Goal: Task Accomplishment & Management: Manage account settings

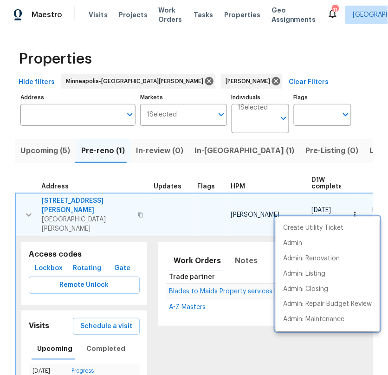
click at [30, 203] on div at bounding box center [194, 187] width 388 height 375
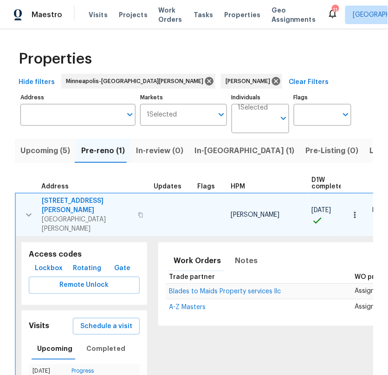
click at [28, 210] on icon "button" at bounding box center [28, 215] width 11 height 11
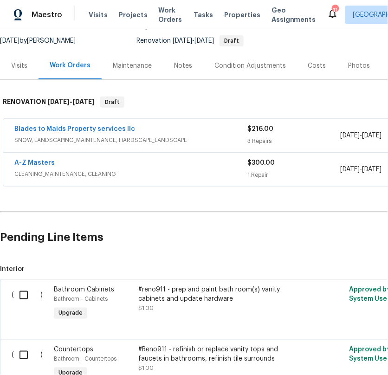
scroll to position [89, 0]
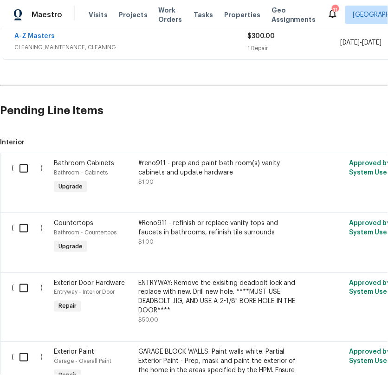
scroll to position [1143, 0]
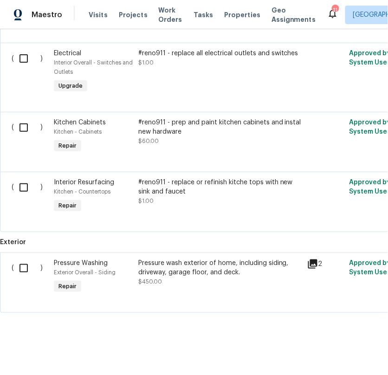
click at [196, 270] on div "Pressure wash exterior of home, including siding, driveway, garage floor, and d…" at bounding box center [220, 268] width 164 height 19
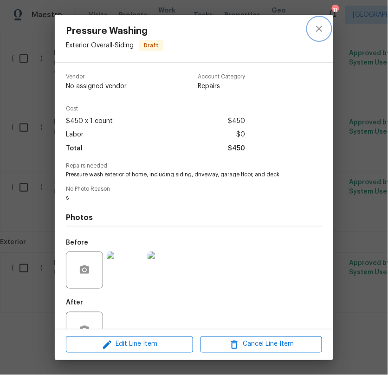
click at [322, 26] on icon "close" at bounding box center [319, 28] width 11 height 11
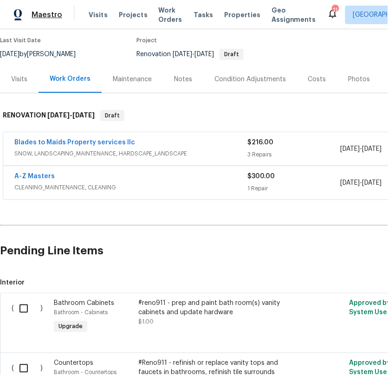
scroll to position [0, 0]
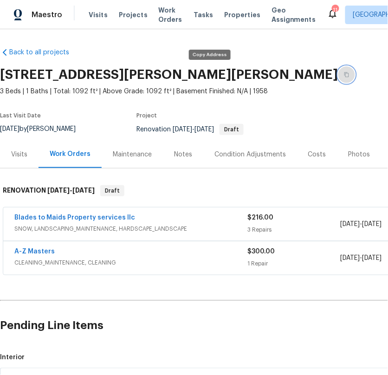
click at [339, 78] on button "button" at bounding box center [347, 74] width 17 height 17
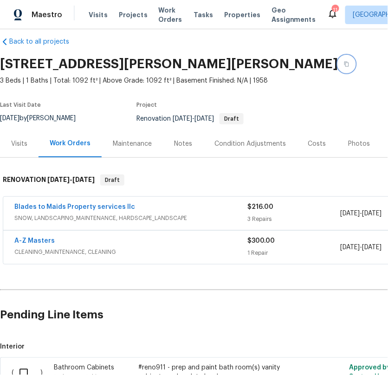
scroll to position [10, 0]
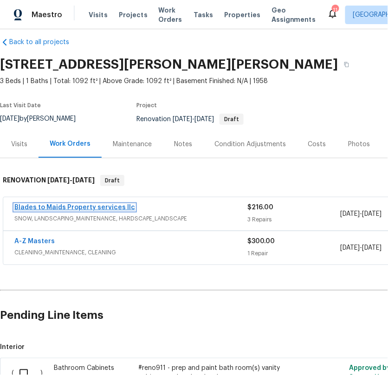
click at [101, 207] on link "Blades to Maids Property services llc" at bounding box center [74, 207] width 121 height 7
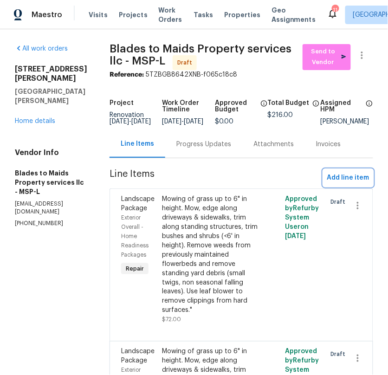
click at [337, 178] on button "Add line item" at bounding box center [349, 178] width 50 height 17
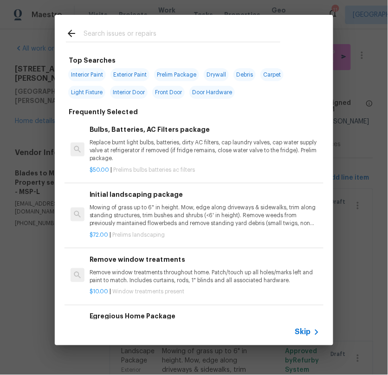
click at [136, 28] on input "text" at bounding box center [182, 35] width 197 height 14
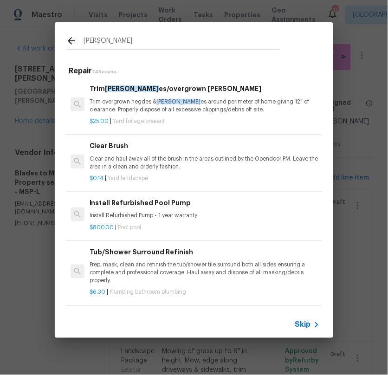
type input "bush"
click at [145, 106] on p "Trim overgrown hegdes & bush es around perimeter of home giving 12" of clearanc…" at bounding box center [205, 106] width 230 height 16
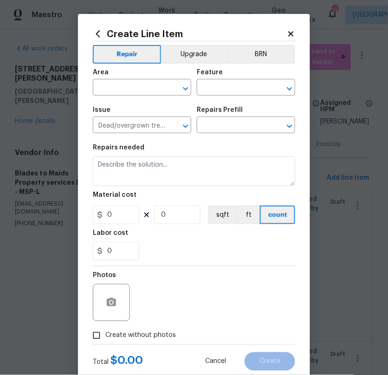
type input "Trim bushes/overgrown hedges $25.00"
type textarea "Trim overgrown hegdes & bushes around perimeter of home giving 12" of clearance…"
type input "25"
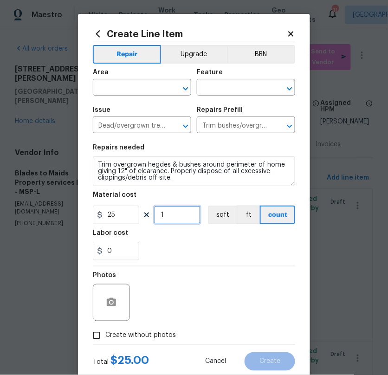
drag, startPoint x: 180, startPoint y: 217, endPoint x: 93, endPoint y: 217, distance: 86.9
click at [93, 217] on div "25 1 sqft ft count" at bounding box center [194, 215] width 203 height 19
type input "4"
click at [179, 272] on div "Photos" at bounding box center [194, 297] width 203 height 60
click at [148, 76] on div "Area" at bounding box center [142, 75] width 99 height 12
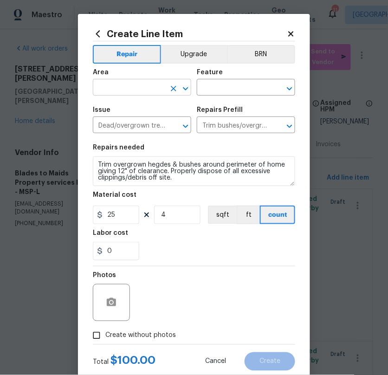
click at [143, 85] on input "text" at bounding box center [129, 88] width 72 height 14
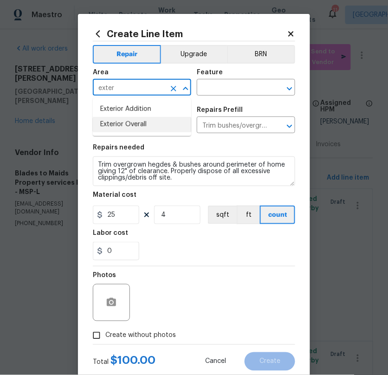
click at [135, 125] on li "Exterior Overall" at bounding box center [142, 124] width 99 height 15
type input "Exterior Overall"
click at [250, 89] on input "text" at bounding box center [233, 88] width 72 height 14
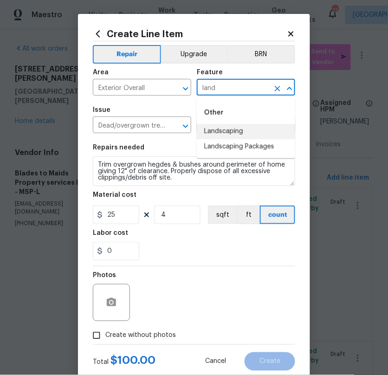
click at [221, 128] on li "Landscaping" at bounding box center [246, 131] width 99 height 15
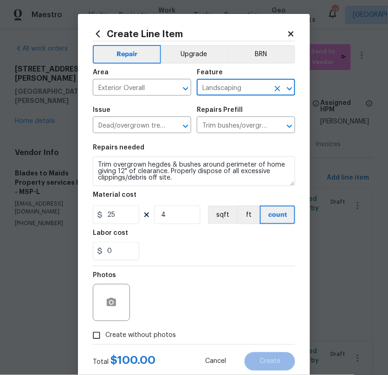
type input "Landscaping"
click at [162, 284] on div "Photos" at bounding box center [194, 297] width 203 height 60
click at [107, 303] on icon "button" at bounding box center [111, 302] width 9 height 8
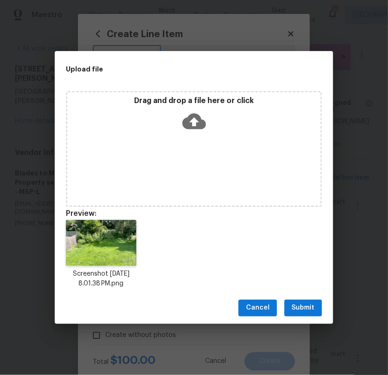
click at [310, 311] on span "Submit" at bounding box center [303, 309] width 23 height 12
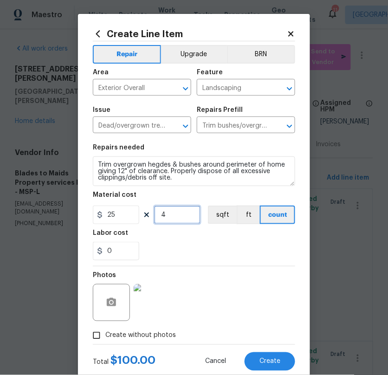
drag, startPoint x: 178, startPoint y: 215, endPoint x: 142, endPoint y: 215, distance: 36.2
click at [142, 215] on div "25 4 sqft ft count" at bounding box center [194, 215] width 203 height 19
type input "3"
click at [213, 288] on div "Photos" at bounding box center [194, 297] width 203 height 60
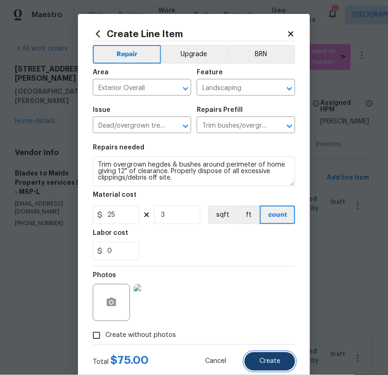
click at [281, 361] on span "Create" at bounding box center [270, 362] width 21 height 7
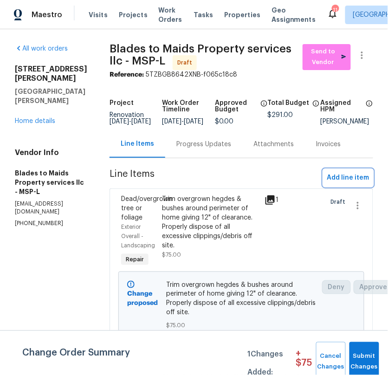
click at [351, 184] on span "Add line item" at bounding box center [349, 178] width 42 height 12
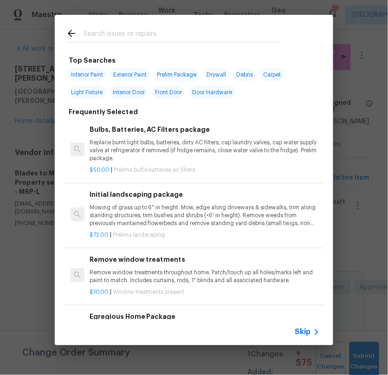
click at [128, 45] on div at bounding box center [173, 33] width 237 height 37
click at [149, 34] on input "text" at bounding box center [182, 35] width 197 height 14
type input "."
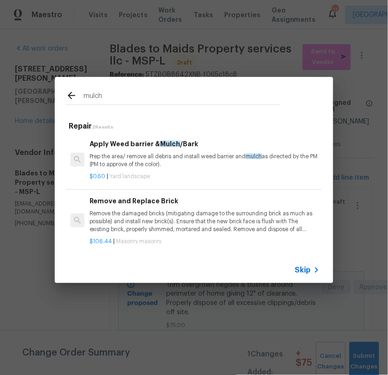
type input "mulch"
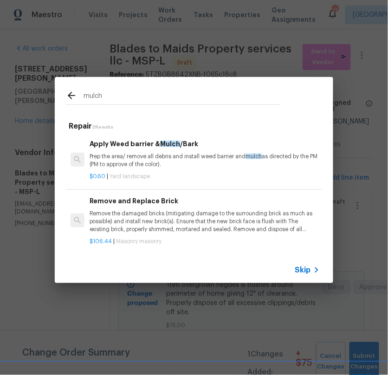
click at [173, 156] on p "Prep the area/ remove all debris and install weed barrier and mulch as directed…" at bounding box center [205, 161] width 230 height 16
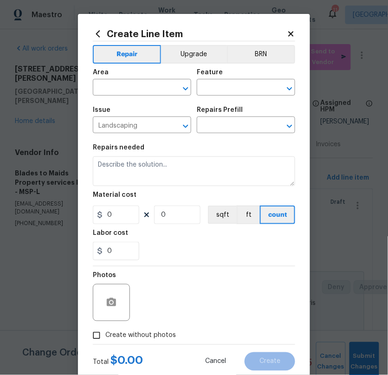
type input "Apply Weed barrier & Mulch/Bark $0.60"
type textarea "Prep the area/ remove all debris and install weed barrier and mulch as directed…"
type input "0.6"
type input "1"
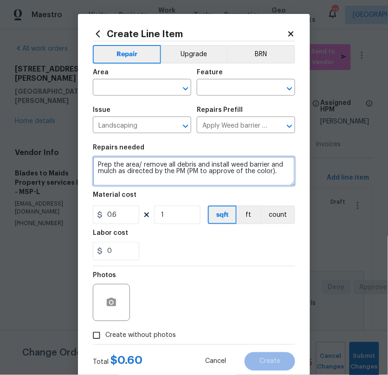
click at [93, 170] on textarea "Prep the area/ remove all debris and install weed barrier and mulch as directed…" at bounding box center [194, 172] width 203 height 30
click at [97, 164] on textarea "Prep the area/ remove all debris and install weed barrier and mulch as directed…" at bounding box center [194, 172] width 203 height 30
type textarea "FRONT/ SIDE: Prep the area/ remove all debris and install weed barrier and mulc…"
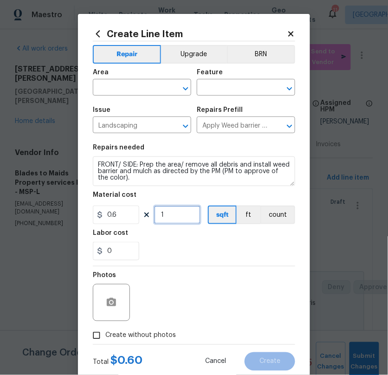
drag, startPoint x: 172, startPoint y: 223, endPoint x: 132, endPoint y: 211, distance: 41.5
click at [133, 212] on div "0.6 1 sqft ft count" at bounding box center [194, 215] width 203 height 19
type input "200"
click at [263, 309] on div "Photos" at bounding box center [194, 297] width 203 height 60
click at [128, 85] on input "text" at bounding box center [129, 88] width 72 height 14
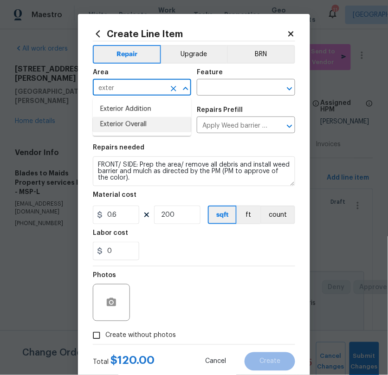
click at [127, 125] on li "Exterior Overall" at bounding box center [142, 124] width 99 height 15
type input "Exterior Overall"
click at [221, 79] on div "Feature" at bounding box center [246, 75] width 99 height 12
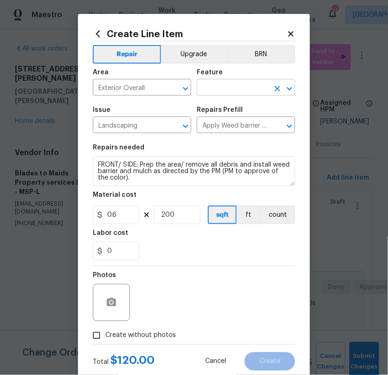
click at [224, 84] on input "text" at bounding box center [233, 88] width 72 height 14
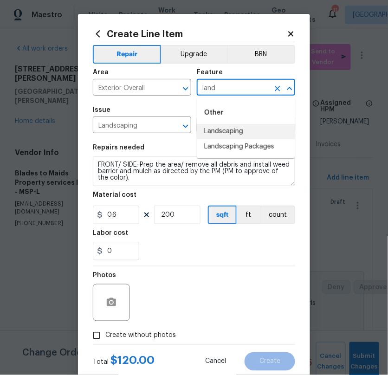
click at [222, 131] on li "Landscaping" at bounding box center [246, 131] width 99 height 15
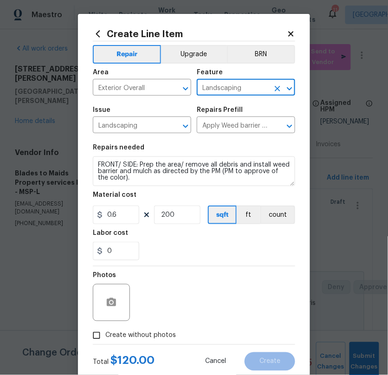
type input "Landscaping"
click at [184, 252] on div "0" at bounding box center [194, 251] width 203 height 19
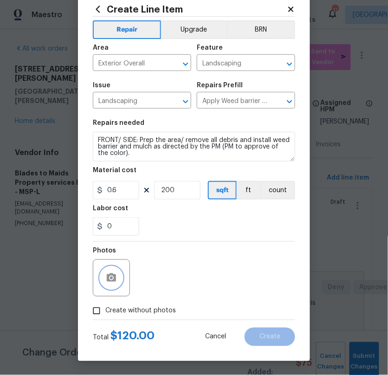
click at [107, 277] on icon "button" at bounding box center [111, 278] width 9 height 8
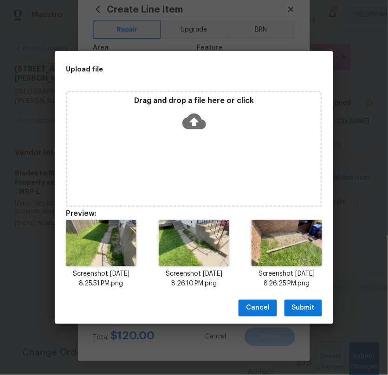
click at [314, 309] on span "Submit" at bounding box center [303, 309] width 23 height 12
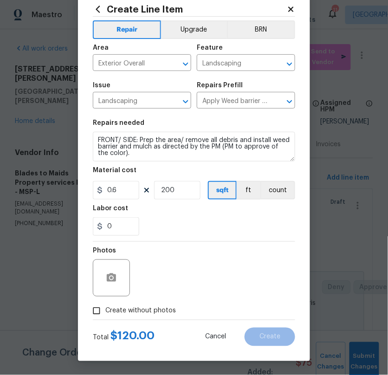
click at [220, 270] on div "Photos" at bounding box center [194, 272] width 203 height 60
click at [100, 273] on div at bounding box center [111, 278] width 37 height 37
click at [110, 280] on icon "button" at bounding box center [111, 278] width 9 height 8
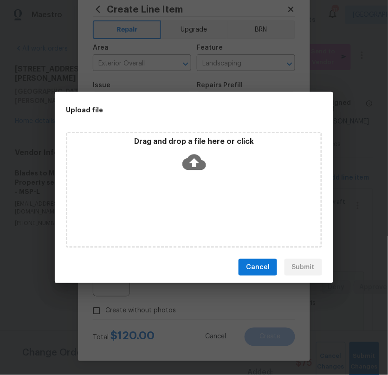
click at [268, 271] on span "Cancel" at bounding box center [258, 268] width 24 height 12
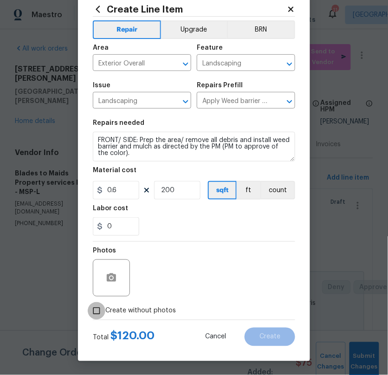
click at [97, 312] on input "Create without photos" at bounding box center [97, 312] width 18 height 18
checkbox input "true"
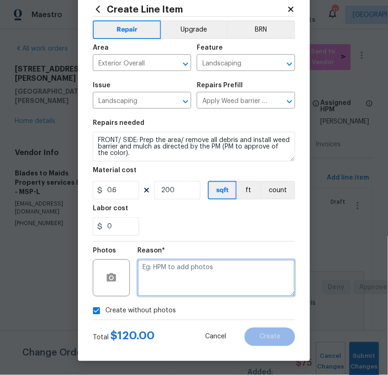
click at [184, 280] on textarea at bounding box center [217, 278] width 158 height 37
type textarea "Connectivity issues"
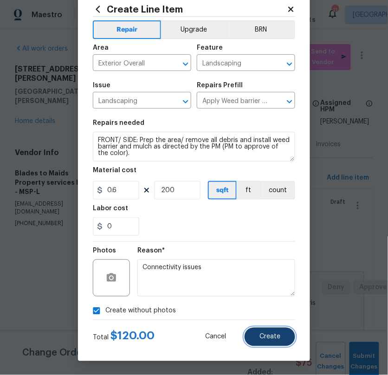
click at [280, 336] on span "Create" at bounding box center [270, 337] width 21 height 7
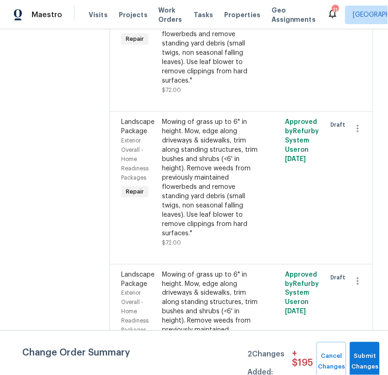
scroll to position [530, 0]
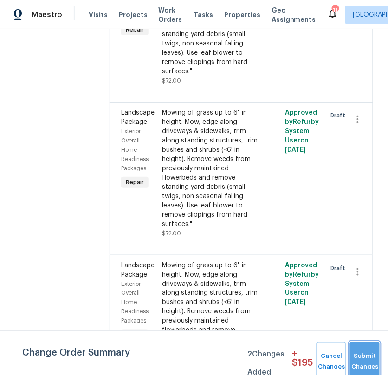
click at [367, 354] on button "Submit Changes" at bounding box center [365, 362] width 30 height 40
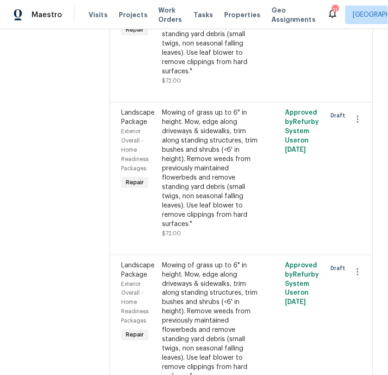
scroll to position [0, 0]
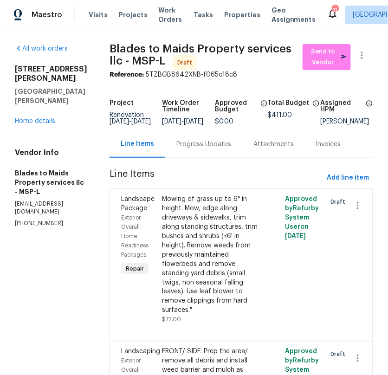
click at [44, 117] on div "1426 Burr St St. Paul, MN 55130 Home details" at bounding box center [51, 95] width 72 height 61
click at [42, 119] on link "Home details" at bounding box center [35, 121] width 40 height 7
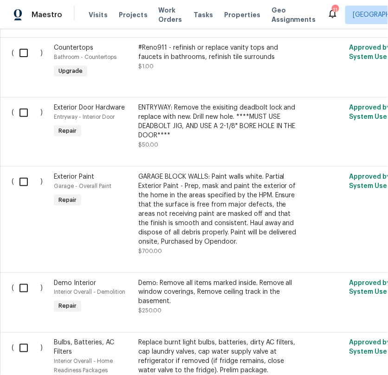
scroll to position [350, 0]
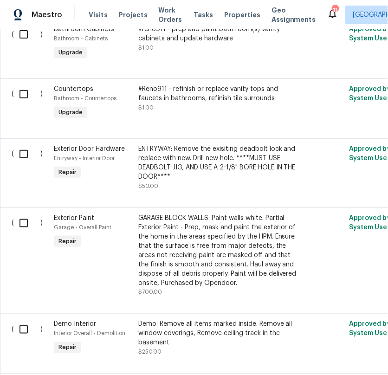
click at [178, 152] on div "ENTRYWAY: Remove the exisiting deadbolt lock and replace with new. Drill new ho…" at bounding box center [220, 163] width 164 height 37
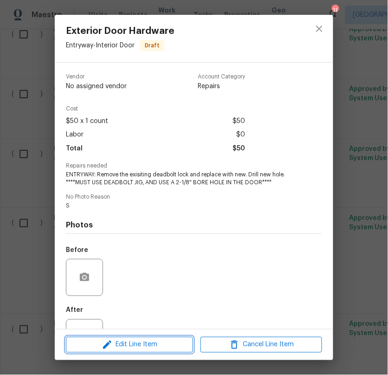
click at [132, 347] on span "Edit Line Item" at bounding box center [130, 346] width 122 height 12
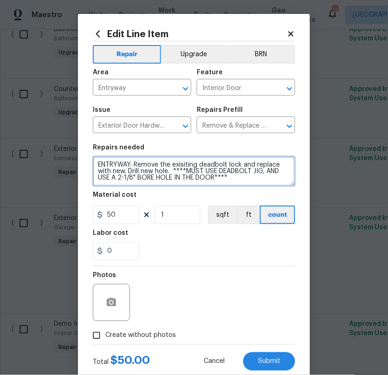
drag, startPoint x: 130, startPoint y: 164, endPoint x: 32, endPoint y: 161, distance: 98.1
click at [32, 161] on div "Edit Line Item Repair Upgrade BRN Area Entryway ​ Feature Interior Door ​ Issue…" at bounding box center [194, 187] width 388 height 375
type textarea "SIDE DOOR: Remove the exisiting deadbolt lock and replace with new. Drill new h…"
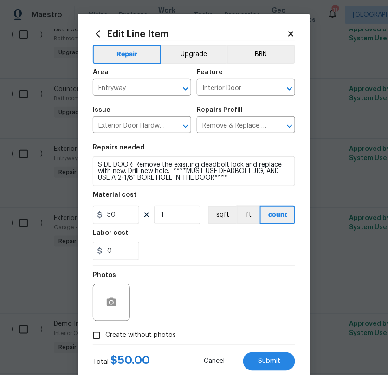
drag, startPoint x: 100, startPoint y: 333, endPoint x: 112, endPoint y: 333, distance: 12.1
click at [100, 333] on input "Create without photos" at bounding box center [97, 336] width 18 height 18
checkbox input "true"
click at [271, 367] on button "Submit" at bounding box center [269, 362] width 52 height 19
type textarea "S"
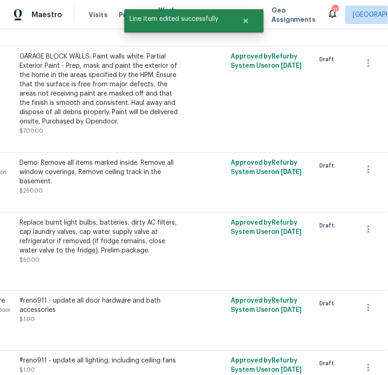
scroll to position [512, 136]
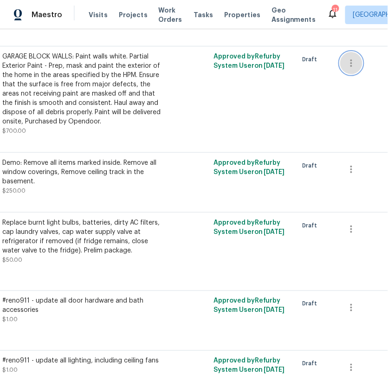
click at [349, 60] on icon "button" at bounding box center [351, 63] width 11 height 11
click at [351, 59] on li "Cancel" at bounding box center [359, 61] width 36 height 15
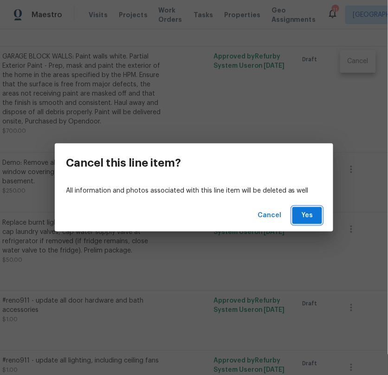
click at [312, 210] on span "Yes" at bounding box center [307, 216] width 15 height 12
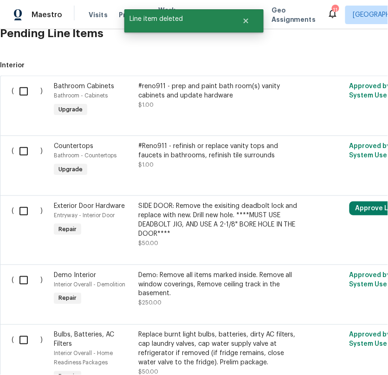
scroll to position [291, 0]
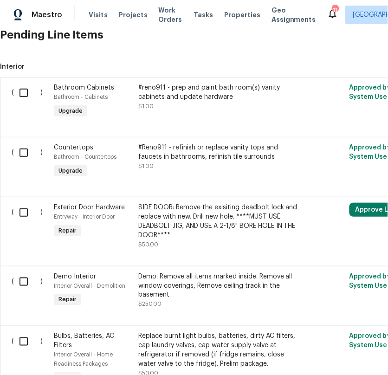
click at [73, 62] on span "Interior" at bounding box center [262, 66] width 525 height 9
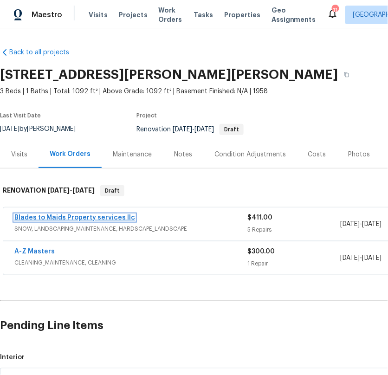
click at [115, 217] on link "Blades to Maids Property services llc" at bounding box center [74, 218] width 121 height 7
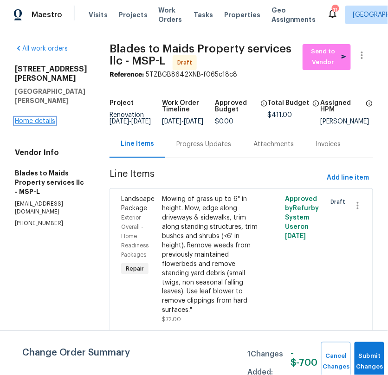
click at [51, 121] on link "Home details" at bounding box center [35, 121] width 40 height 7
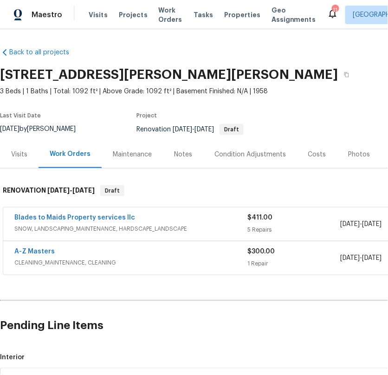
scroll to position [0, 136]
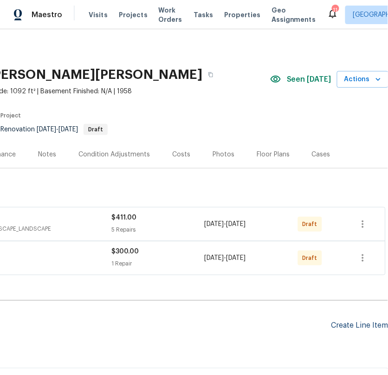
click at [347, 328] on div "Create Line Item" at bounding box center [360, 326] width 57 height 9
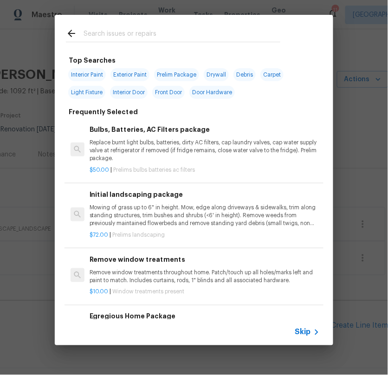
click at [126, 31] on input "text" at bounding box center [182, 35] width 197 height 14
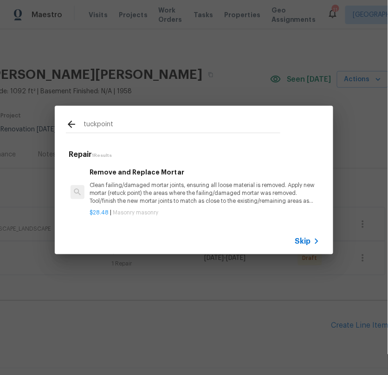
type input "tuckpoint"
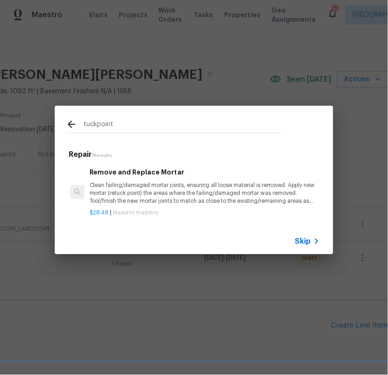
click at [181, 202] on p "Clean failing/damaged mortar joints, ensuring all loose material is removed. Ap…" at bounding box center [205, 194] width 230 height 24
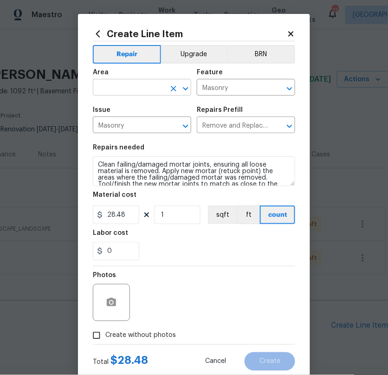
click at [150, 83] on input "text" at bounding box center [129, 88] width 72 height 14
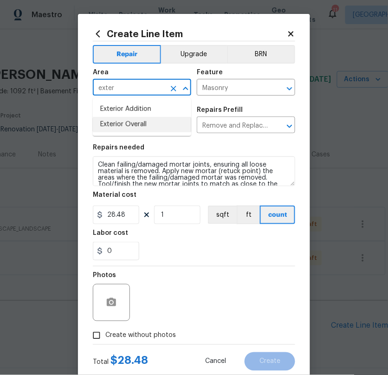
click at [129, 123] on li "Exterior Overall" at bounding box center [142, 124] width 99 height 15
type input "Exterior Overall"
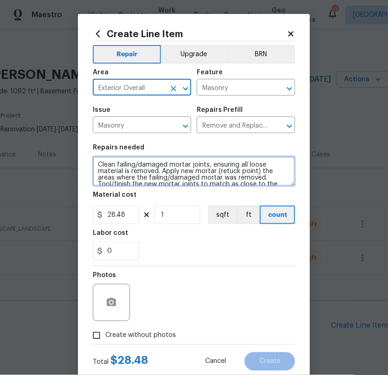
click at [98, 165] on textarea "Clean failing/damaged mortar joints, ensuring all loose material is removed. Ap…" at bounding box center [194, 172] width 203 height 30
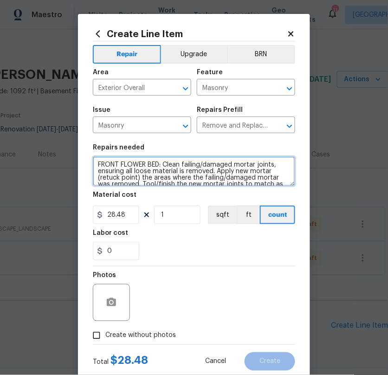
type textarea "FRONT FLOWER BED: Clean failing/damaged mortar joints, ensuring all loose mater…"
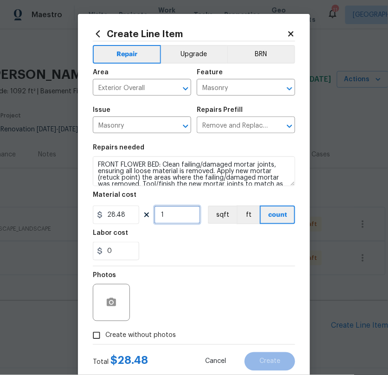
drag, startPoint x: 174, startPoint y: 216, endPoint x: 143, endPoint y: 216, distance: 30.7
click at [144, 216] on div "28.48 1 sqft ft count" at bounding box center [194, 215] width 203 height 19
drag, startPoint x: 173, startPoint y: 215, endPoint x: 150, endPoint y: 215, distance: 23.2
click at [151, 215] on div "28.48 5 sqft ft count" at bounding box center [194, 215] width 203 height 19
click at [233, 296] on div "Photos" at bounding box center [194, 297] width 203 height 60
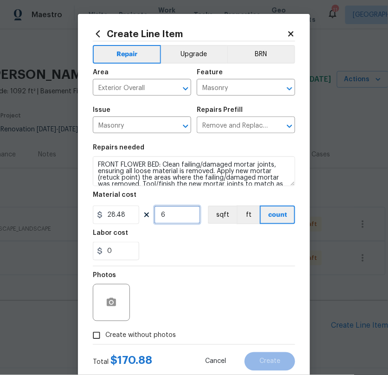
drag, startPoint x: 172, startPoint y: 211, endPoint x: 142, endPoint y: 206, distance: 30.3
click at [146, 210] on div "28.48 6 sqft ft count" at bounding box center [194, 215] width 203 height 19
click at [235, 299] on div "Photos" at bounding box center [194, 297] width 203 height 60
click at [109, 303] on icon "button" at bounding box center [111, 302] width 9 height 8
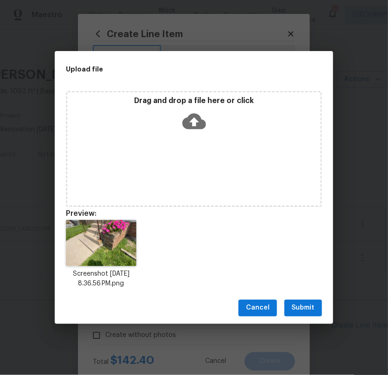
click at [312, 304] on span "Submit" at bounding box center [303, 309] width 23 height 12
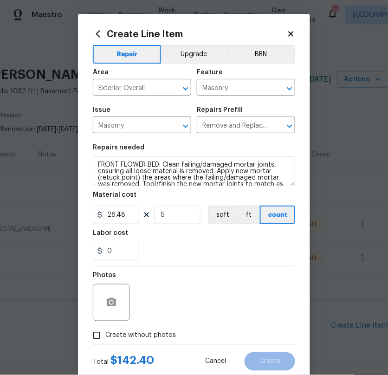
click at [218, 307] on div "Photos" at bounding box center [194, 297] width 203 height 60
click at [108, 298] on icon "button" at bounding box center [111, 302] width 11 height 11
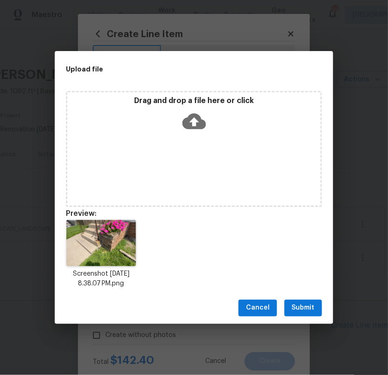
click at [306, 306] on span "Submit" at bounding box center [303, 309] width 23 height 12
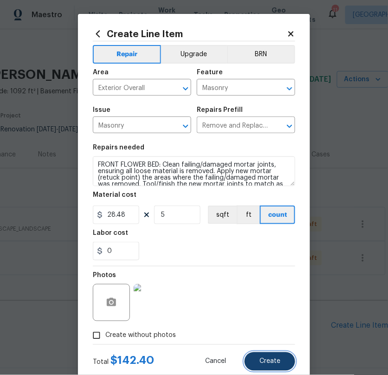
click at [271, 362] on span "Create" at bounding box center [270, 362] width 21 height 7
click at [237, 272] on div "Photos" at bounding box center [194, 297] width 203 height 60
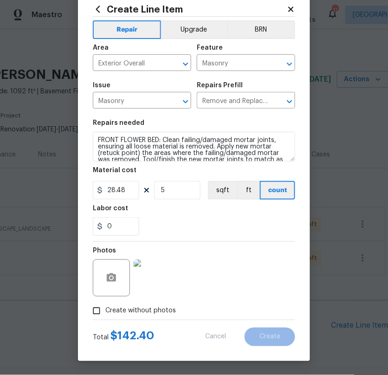
type input "0"
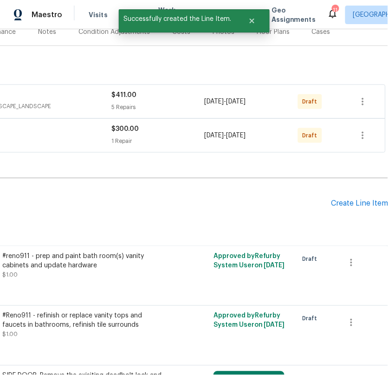
scroll to position [126, 136]
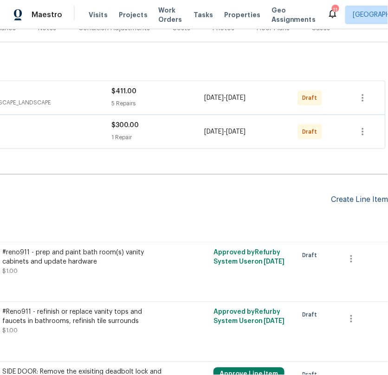
click at [355, 196] on div "Create Line Item" at bounding box center [360, 200] width 57 height 9
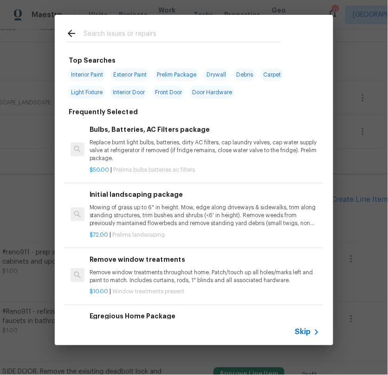
click at [106, 25] on div at bounding box center [173, 33] width 237 height 37
click at [134, 29] on input "text" at bounding box center [182, 35] width 197 height 14
type input "exterior door"
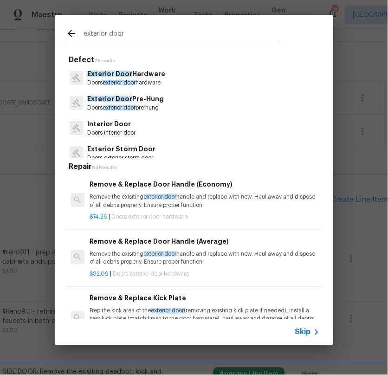
click at [136, 106] on span "exterior door" at bounding box center [119, 108] width 33 height 6
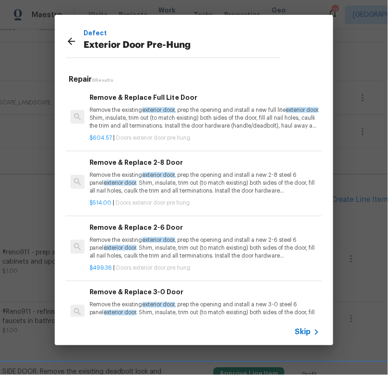
click at [218, 126] on p "Remove the existing exterior door , prep the opening and install a new full lit…" at bounding box center [205, 118] width 230 height 24
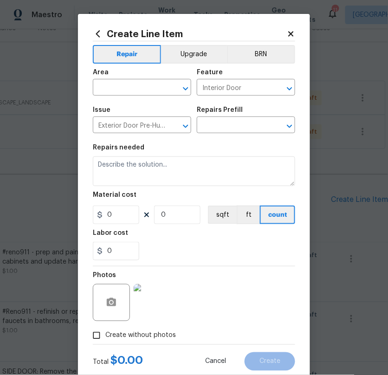
type input "Remove & Replace Full Lite Door $604.57"
type textarea "Remove the existing exterior door, prep the opening and install a new full lite…"
type input "604.57"
type input "1"
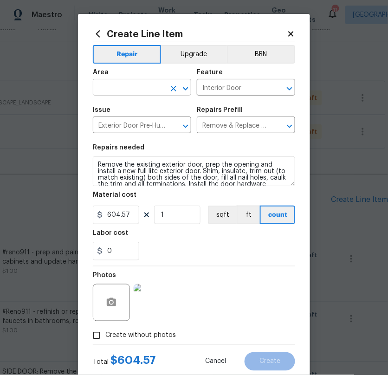
click at [110, 92] on input "text" at bounding box center [129, 88] width 72 height 14
type input "f"
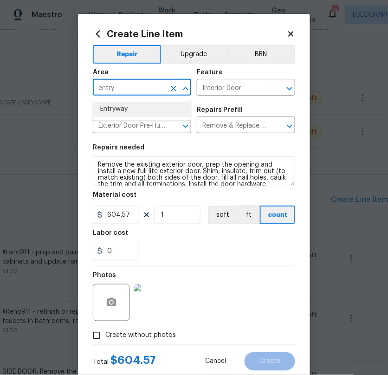
click at [109, 109] on li "Entryway" at bounding box center [142, 109] width 99 height 15
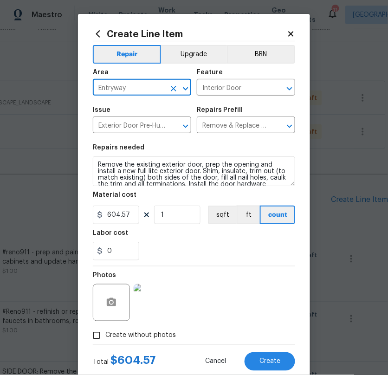
type input "Entryway"
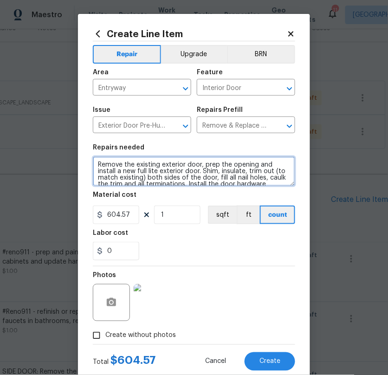
click at [96, 167] on textarea "Remove the existing exterior door, prep the opening and install a new full lite…" at bounding box center [194, 172] width 203 height 30
type textarea "FRONT DOOR: Remove the existing exterior door, prep the opening and install a n…"
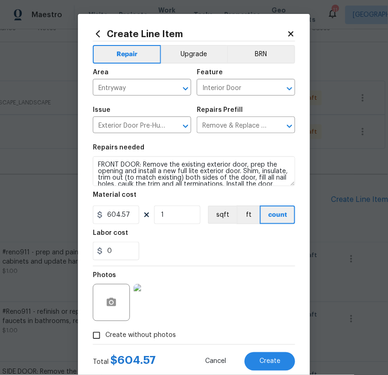
click at [188, 250] on div "0" at bounding box center [194, 251] width 203 height 19
click at [161, 314] on img at bounding box center [152, 302] width 37 height 37
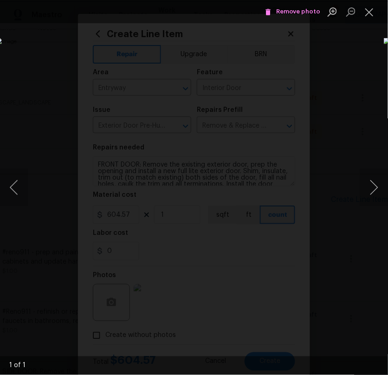
click at [310, 18] on button "Remove photo" at bounding box center [293, 12] width 60 height 14
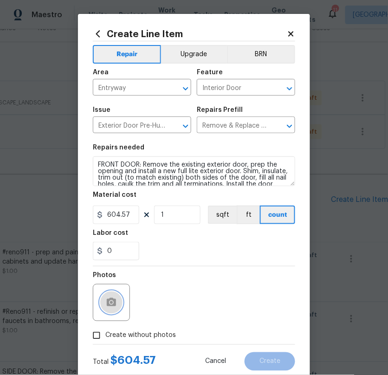
click at [114, 303] on icon "button" at bounding box center [111, 302] width 9 height 8
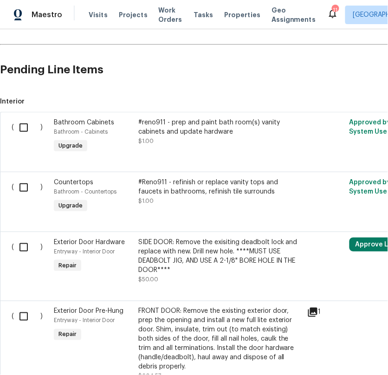
scroll to position [257, 136]
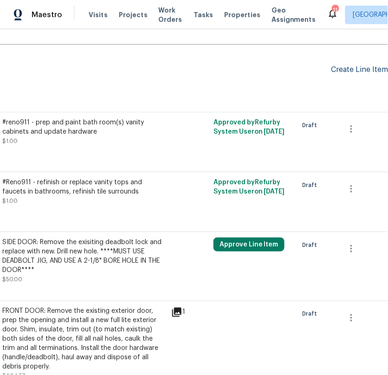
click at [342, 66] on div "Create Line Item" at bounding box center [360, 70] width 57 height 9
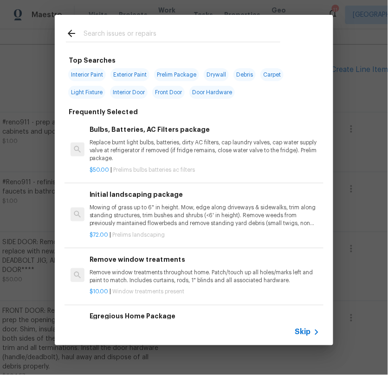
click at [153, 33] on input "text" at bounding box center [182, 35] width 197 height 14
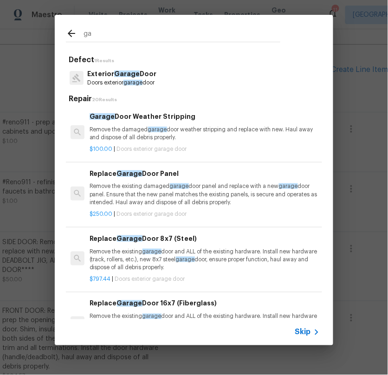
type input "g"
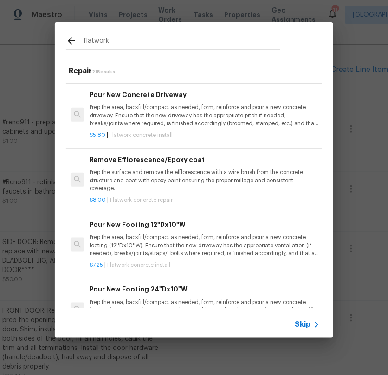
scroll to position [0, 0]
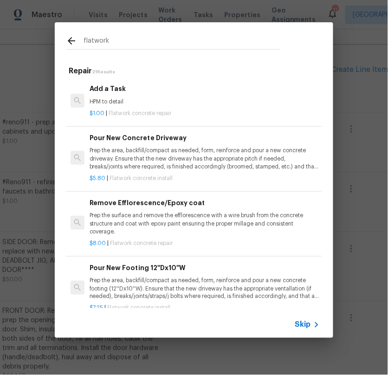
type input "flatwork"
click at [171, 154] on p "Prep the area, backfill/compact as needed, form, reinforce and pour a new concr…" at bounding box center [205, 159] width 230 height 24
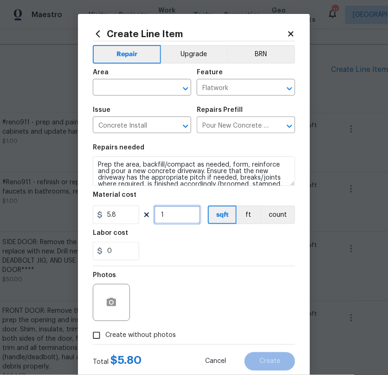
drag, startPoint x: 178, startPoint y: 214, endPoint x: 102, endPoint y: 211, distance: 75.8
click at [102, 211] on div "5.8 1 sqft ft count" at bounding box center [194, 215] width 203 height 19
type input "20"
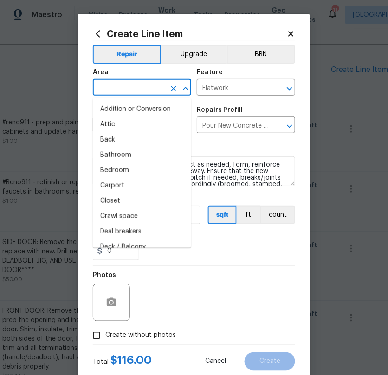
click at [118, 86] on input "text" at bounding box center [129, 88] width 72 height 14
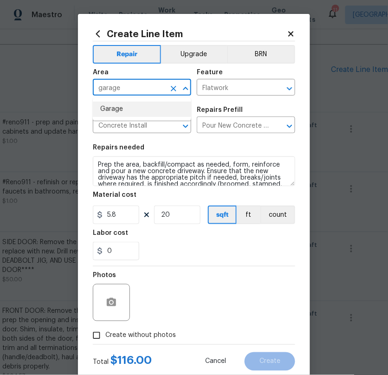
click at [104, 111] on li "Garage" at bounding box center [142, 109] width 99 height 15
type input "Garage"
click at [194, 260] on div "0" at bounding box center [194, 251] width 203 height 19
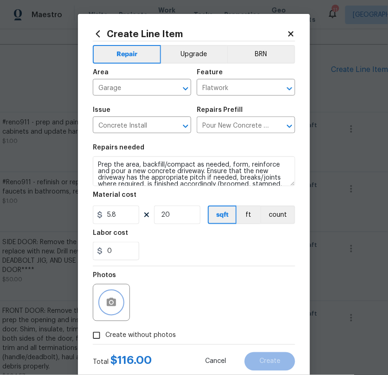
click at [113, 299] on icon "button" at bounding box center [111, 302] width 9 height 8
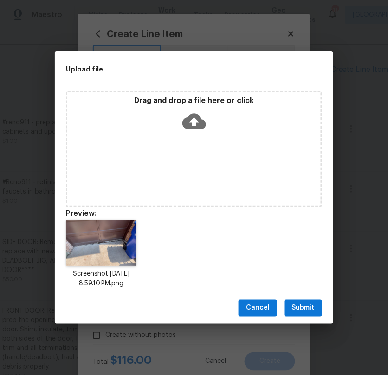
click at [303, 308] on span "Submit" at bounding box center [303, 309] width 23 height 12
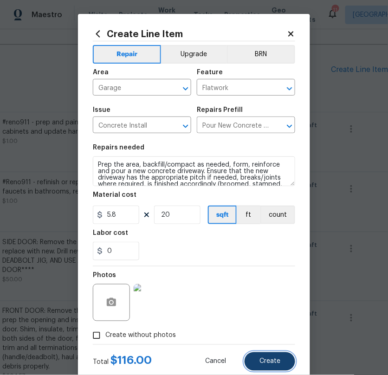
click at [270, 361] on span "Create" at bounding box center [270, 362] width 21 height 7
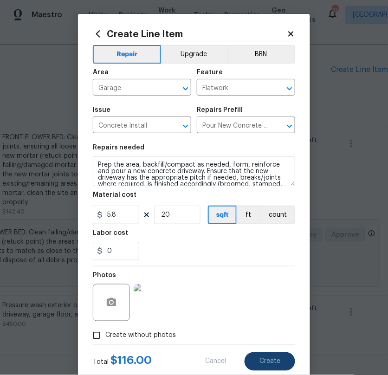
type input "0"
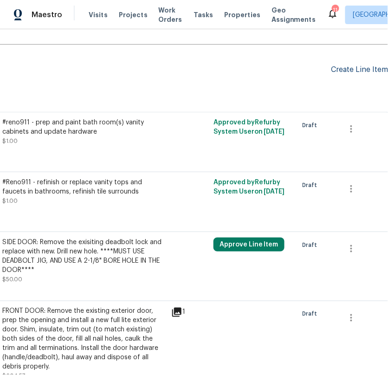
click at [359, 71] on div "Create Line Item" at bounding box center [360, 70] width 57 height 9
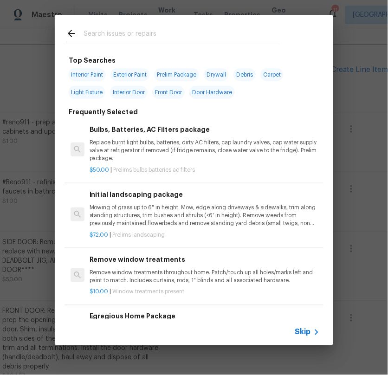
click at [164, 29] on input "text" at bounding box center [182, 35] width 197 height 14
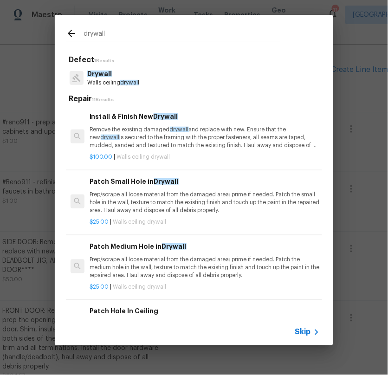
type input "drywall"
click at [151, 141] on p "Remove the existing damaged drywall and replace with new. Ensure that the new d…" at bounding box center [205, 138] width 230 height 24
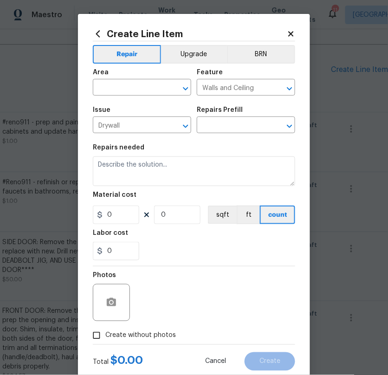
type input "Install & Finish New Drywall $100.00"
type textarea "Remove the existing damaged drywall and replace with new. Ensure that the new d…"
type input "100"
type input "1"
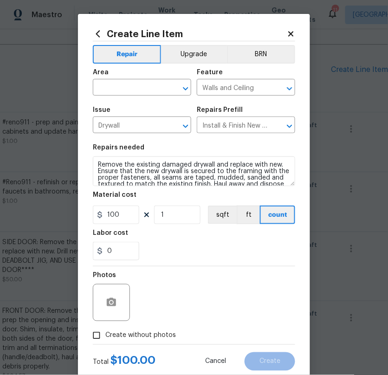
click at [136, 96] on span "Area ​" at bounding box center [142, 83] width 99 height 38
click at [145, 79] on div "Area" at bounding box center [142, 75] width 99 height 12
click at [136, 91] on input "text" at bounding box center [129, 88] width 72 height 14
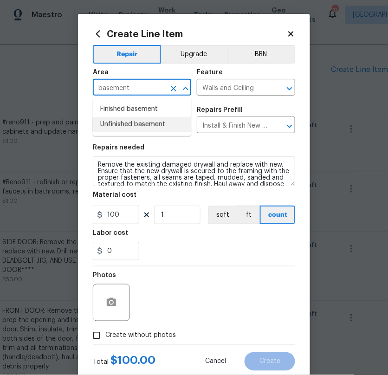
click at [127, 123] on li "Unfinished basement" at bounding box center [142, 124] width 99 height 15
type input "Unfinished basement"
click at [173, 92] on icon "Clear" at bounding box center [173, 88] width 9 height 9
click at [139, 92] on input "text" at bounding box center [129, 88] width 72 height 14
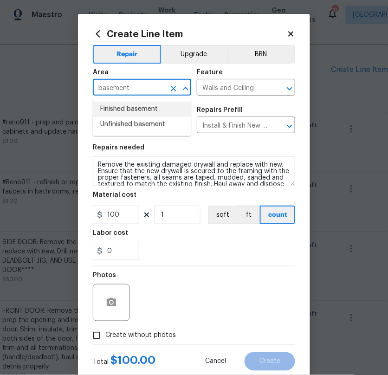
click at [120, 111] on li "Finished basement" at bounding box center [142, 109] width 99 height 15
type input "Finished basement"
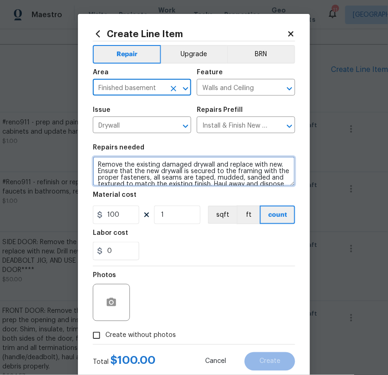
click at [100, 163] on textarea "Remove the existing damaged drywall and replace with new. Ensure that the new d…" at bounding box center [194, 172] width 203 height 30
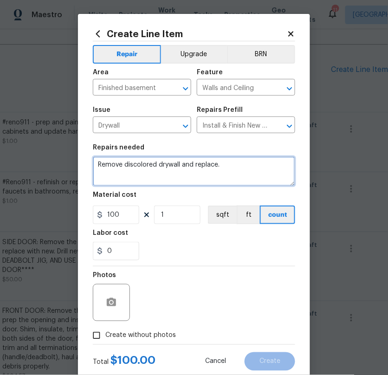
click at [180, 165] on textarea "Remove discolored drywall and replace." at bounding box center [194, 172] width 203 height 30
click at [97, 167] on textarea "Remove discolored drywall and ins and replace." at bounding box center [194, 172] width 203 height 30
click at [288, 161] on textarea "BASEMENT: Remove discolored drywall and ins and replace." at bounding box center [194, 172] width 203 height 30
click at [288, 164] on textarea "BASEMENT: Remove discolored drywall and ins and replace." at bounding box center [194, 172] width 203 height 30
click at [240, 165] on textarea "BASEMENT: Remove discolored drywall and ins and replace." at bounding box center [194, 172] width 203 height 30
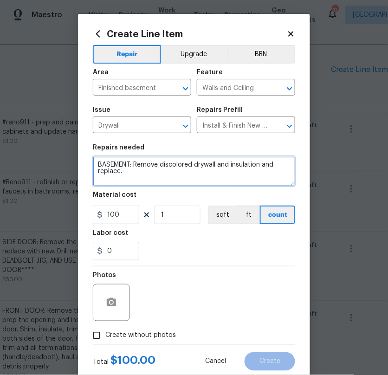
click at [201, 178] on textarea "BASEMENT: Remove discolored drywall and insulation and replace." at bounding box center [194, 172] width 203 height 30
type textarea "BASEMENT: Remove discolored drywall and insulation and replace. Tape all joints…"
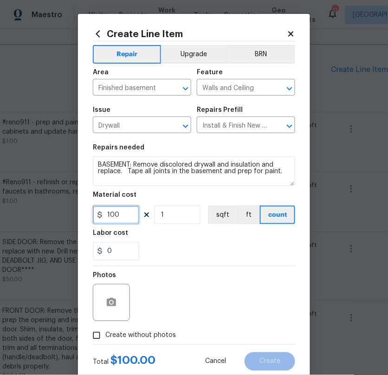
drag, startPoint x: 132, startPoint y: 216, endPoint x: 52, endPoint y: 216, distance: 79.9
click at [52, 216] on div "Create Line Item Repair Upgrade BRN Area Finished basement ​ Feature Walls and …" at bounding box center [194, 187] width 388 height 375
click at [149, 241] on div "Labor cost" at bounding box center [194, 236] width 203 height 12
drag, startPoint x: 129, startPoint y: 216, endPoint x: 77, endPoint y: 216, distance: 51.6
click at [77, 216] on div "Create Line Item Repair Upgrade BRN Area Finished basement ​ Feature Walls and …" at bounding box center [194, 187] width 388 height 375
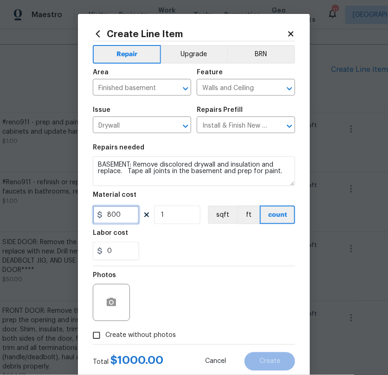
type input "800"
click at [231, 257] on div "0" at bounding box center [194, 251] width 203 height 19
click at [217, 253] on div "0" at bounding box center [194, 251] width 203 height 19
click at [91, 335] on input "Create without photos" at bounding box center [97, 336] width 18 height 18
checkbox input "true"
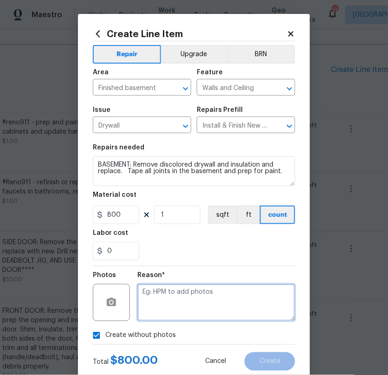
click at [181, 295] on textarea at bounding box center [217, 302] width 158 height 37
type textarea "connectivity"
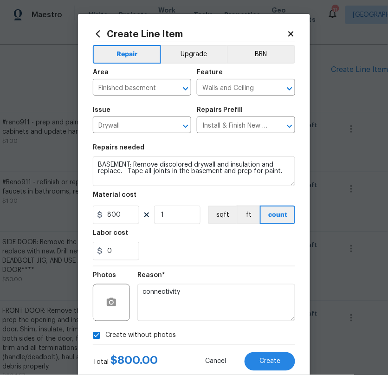
click at [238, 250] on div "0" at bounding box center [194, 251] width 203 height 19
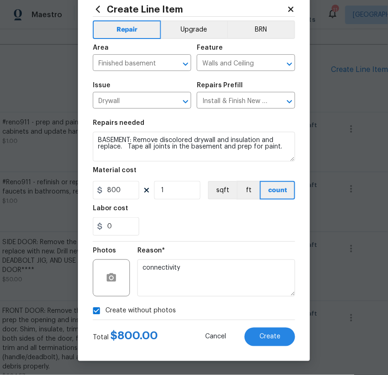
click at [278, 348] on div "Create Line Item Repair Upgrade BRN Area Finished basement ​ Feature Walls and …" at bounding box center [194, 175] width 232 height 372
click at [273, 340] on span "Create" at bounding box center [270, 337] width 21 height 7
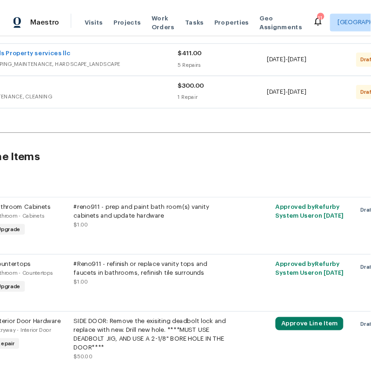
scroll to position [171, 136]
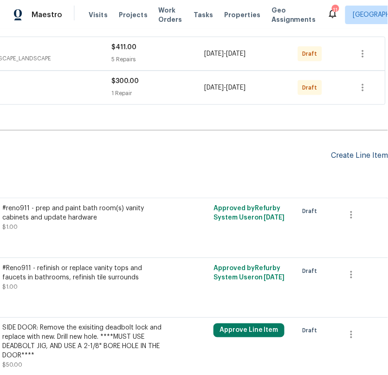
click at [360, 151] on div "Create Line Item" at bounding box center [360, 155] width 57 height 9
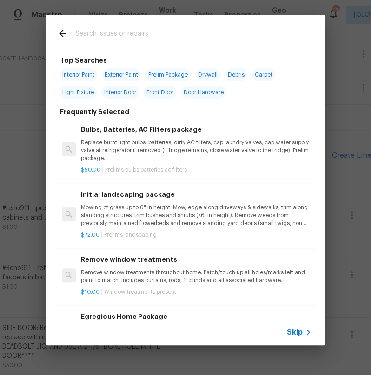
click at [128, 35] on input "text" at bounding box center [173, 35] width 197 height 14
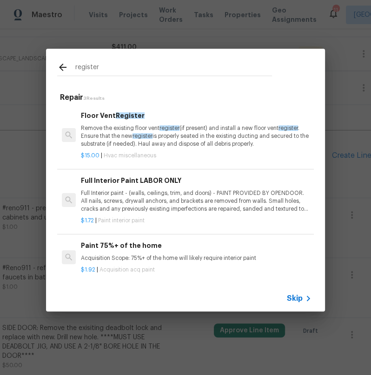
type input "register"
click at [132, 138] on p "Remove the existing floor vent register (if present) and install a new floor ve…" at bounding box center [196, 137] width 230 height 24
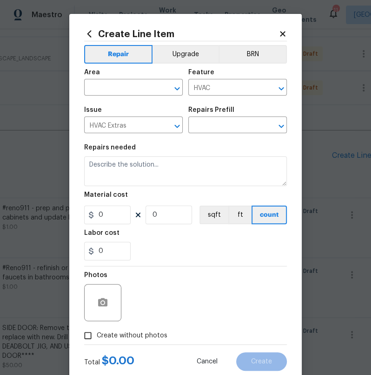
type input "Floor Vent Register $15.00"
type textarea "Remove the existing floor vent register (if present) and install a new floor ve…"
type input "15"
type input "1"
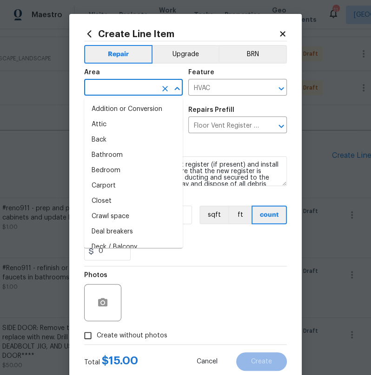
click at [110, 86] on input "text" at bounding box center [120, 88] width 72 height 14
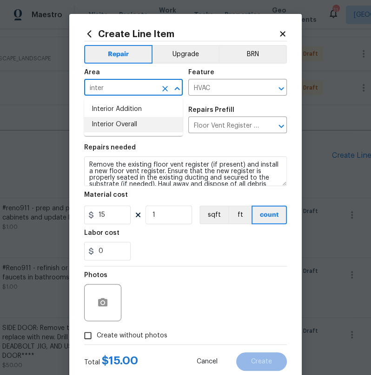
click at [127, 124] on li "Interior Overall" at bounding box center [133, 124] width 99 height 15
type input "Interior Overall"
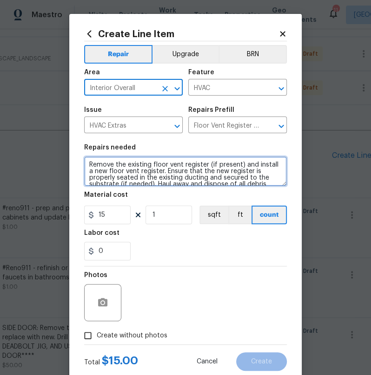
click at [90, 166] on textarea "Remove the existing floor vent register (if present) and install a new floor ve…" at bounding box center [185, 172] width 203 height 30
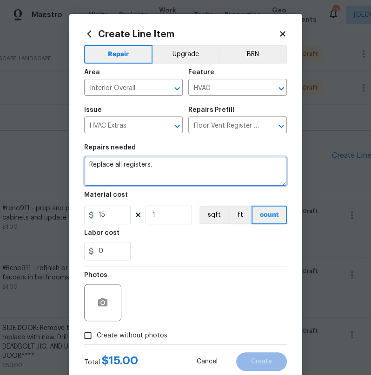
type textarea "Replace all registers."
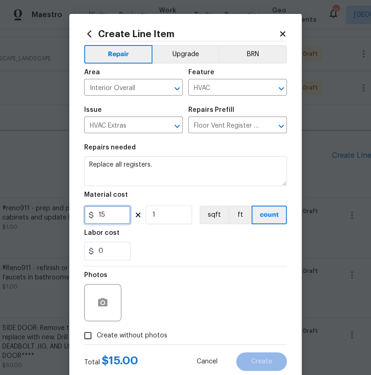
drag, startPoint x: 114, startPoint y: 217, endPoint x: 70, endPoint y: 215, distance: 44.2
click at [70, 215] on div "Create Line Item Repair Upgrade BRN Area Interior Overall ​ Feature HVAC ​ Issu…" at bounding box center [185, 200] width 232 height 372
drag, startPoint x: 166, startPoint y: 210, endPoint x: 100, endPoint y: 219, distance: 66.2
click at [100, 219] on div "15 1 sqft ft count" at bounding box center [185, 215] width 203 height 19
type input "15"
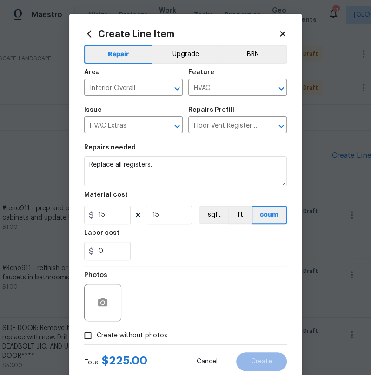
click at [204, 326] on div "Photos" at bounding box center [185, 297] width 203 height 60
click at [84, 332] on input "Create without photos" at bounding box center [88, 336] width 18 height 18
checkbox input "true"
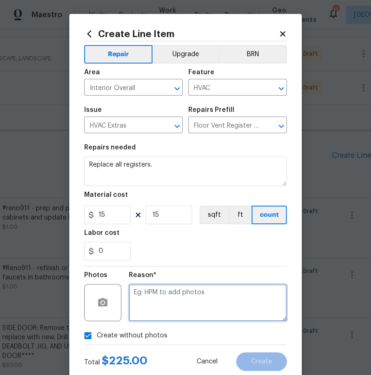
click at [157, 311] on textarea at bounding box center [208, 302] width 158 height 37
type textarea "x"
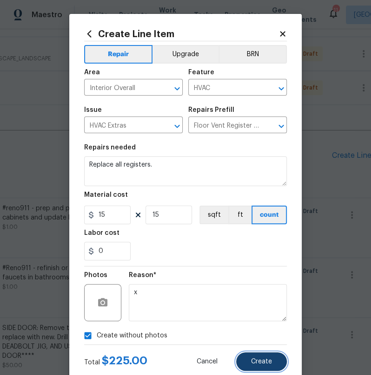
click at [271, 368] on button "Create" at bounding box center [261, 362] width 51 height 19
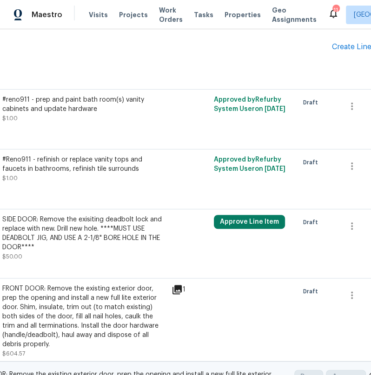
scroll to position [280, 136]
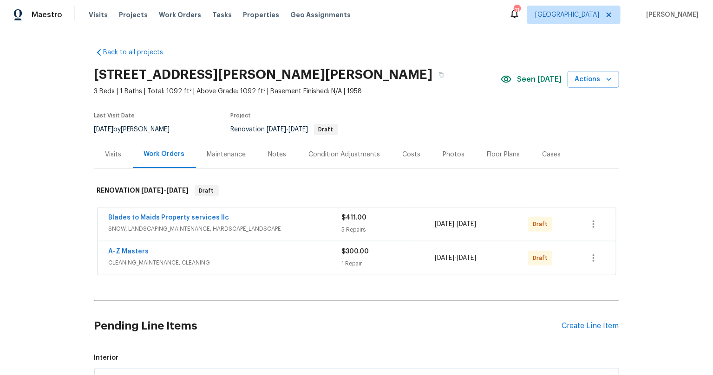
click at [57, 207] on div "Back to all projects [STREET_ADDRESS][PERSON_NAME][PERSON_NAME] 3 Beds | 1 Bath…" at bounding box center [356, 202] width 713 height 346
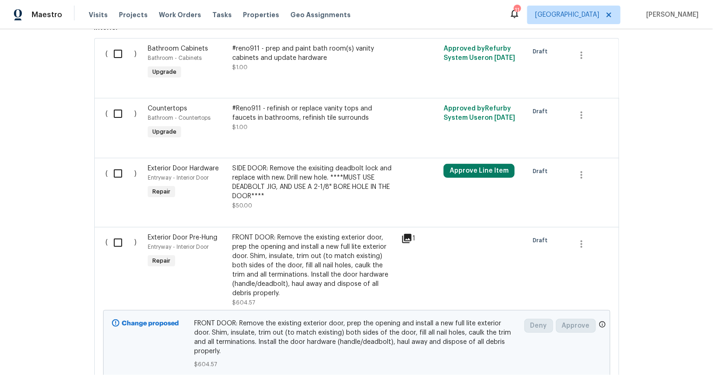
scroll to position [261, 0]
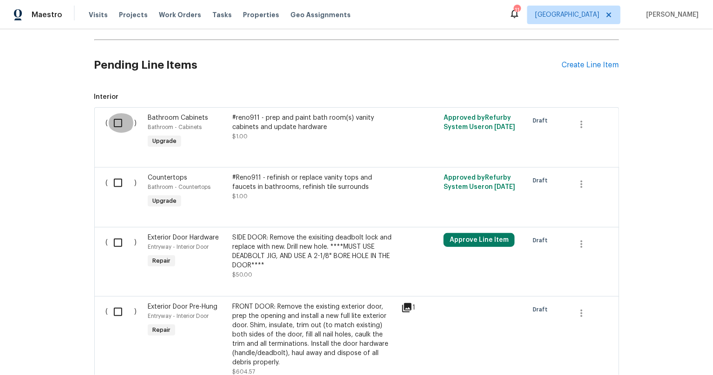
click at [112, 129] on input "checkbox" at bounding box center [121, 123] width 26 height 20
checkbox input "true"
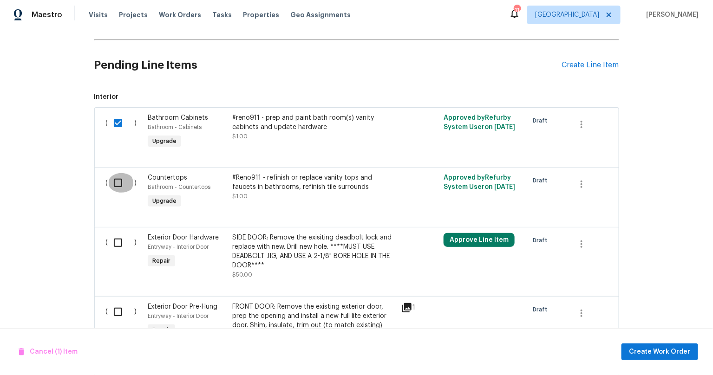
click at [117, 177] on input "checkbox" at bounding box center [121, 183] width 26 height 20
checkbox input "true"
click at [120, 250] on input "checkbox" at bounding box center [121, 243] width 26 height 20
checkbox input "true"
click at [118, 317] on input "checkbox" at bounding box center [121, 313] width 26 height 20
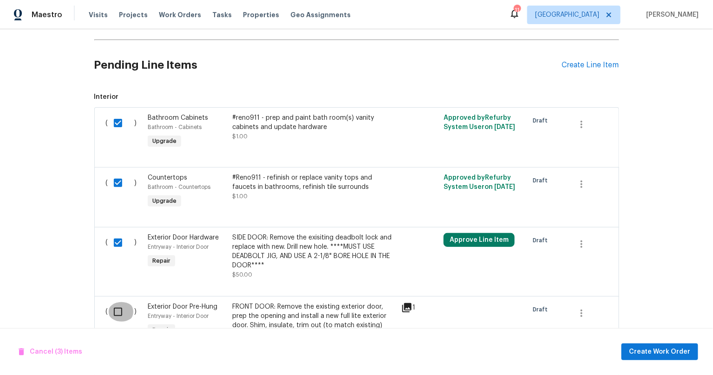
checkbox input "true"
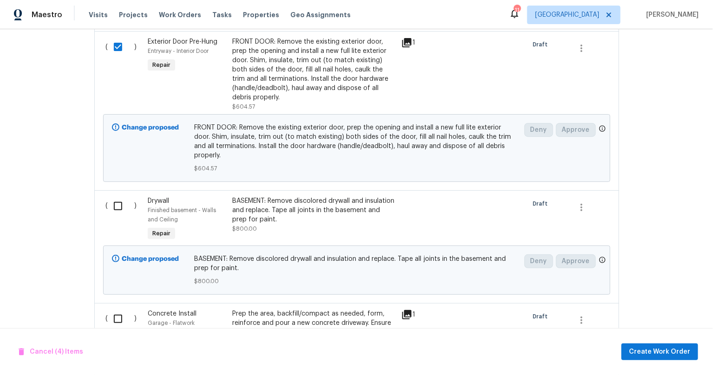
scroll to position [546, 0]
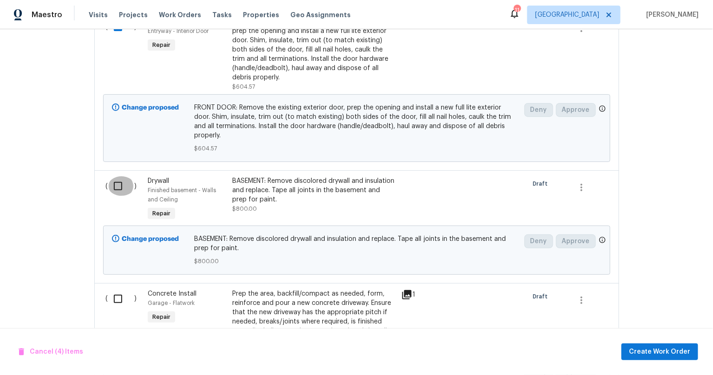
click at [118, 177] on input "checkbox" at bounding box center [121, 187] width 26 height 20
checkbox input "true"
click at [118, 289] on input "checkbox" at bounding box center [121, 299] width 26 height 20
checkbox input "true"
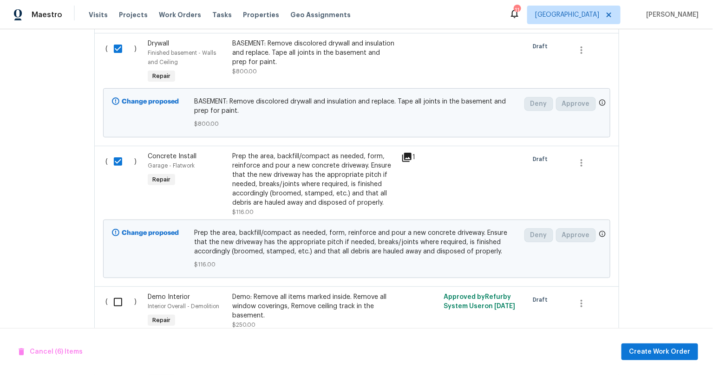
scroll to position [696, 0]
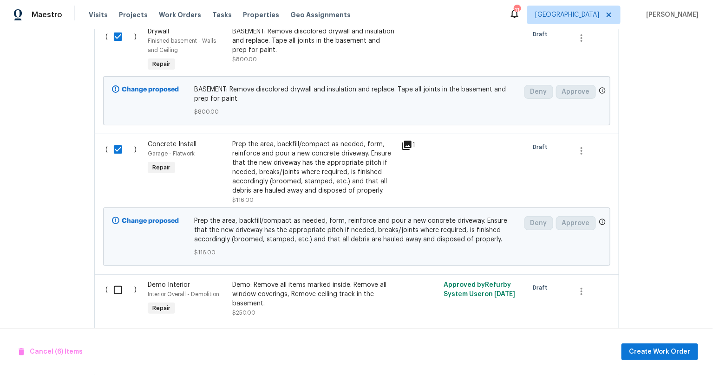
click at [116, 281] on input "checkbox" at bounding box center [121, 291] width 26 height 20
checkbox input "true"
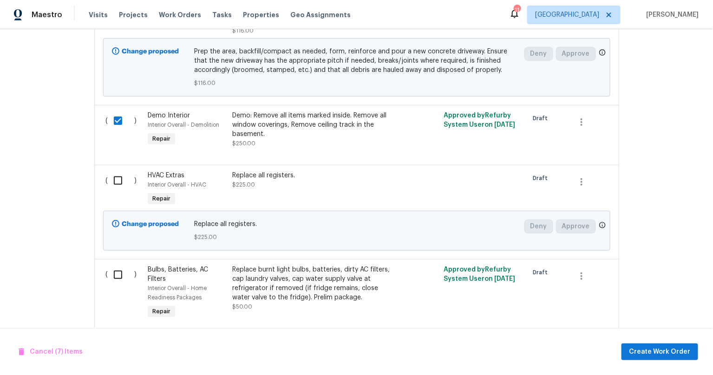
scroll to position [905, 0]
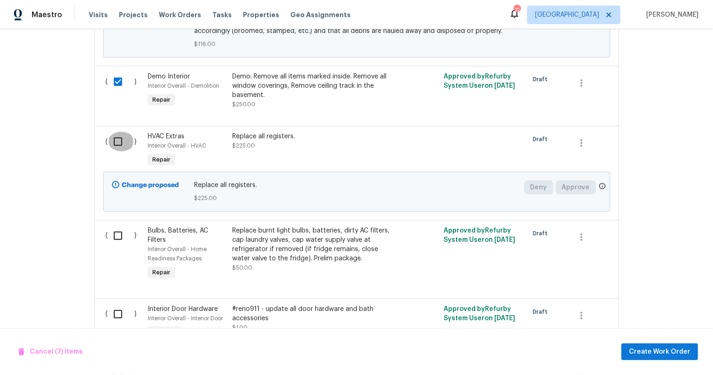
click at [120, 132] on input "checkbox" at bounding box center [121, 142] width 26 height 20
checkbox input "true"
click at [117, 226] on input "checkbox" at bounding box center [121, 236] width 26 height 20
checkbox input "true"
click at [119, 305] on input "checkbox" at bounding box center [121, 315] width 26 height 20
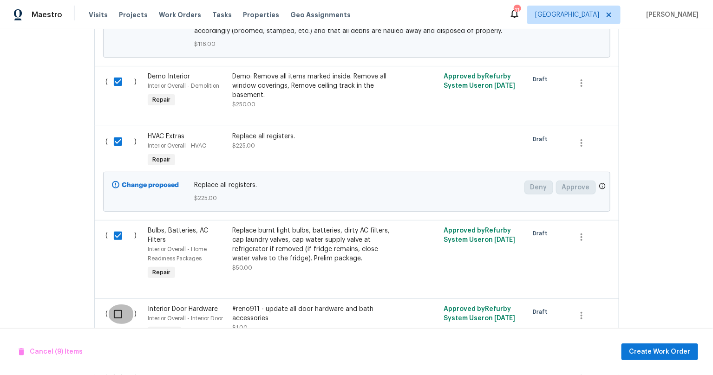
checkbox input "true"
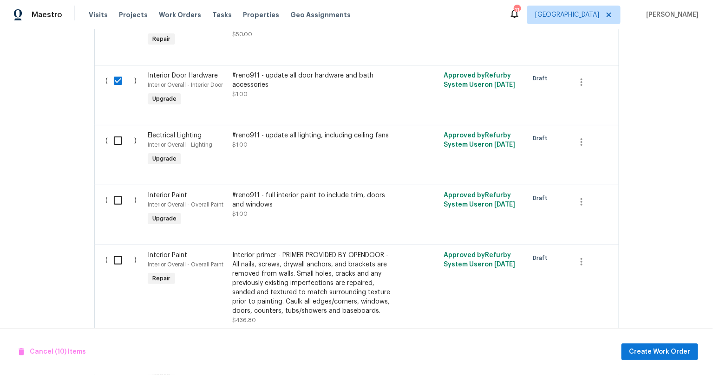
scroll to position [1138, 0]
click at [116, 131] on input "checkbox" at bounding box center [121, 141] width 26 height 20
checkbox input "true"
click at [115, 191] on input "checkbox" at bounding box center [121, 201] width 26 height 20
checkbox input "true"
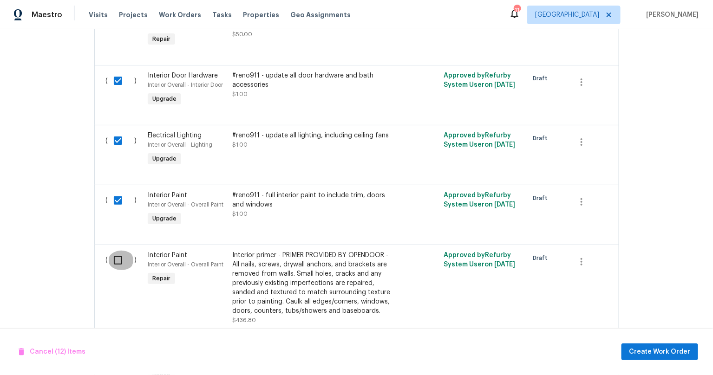
click at [112, 254] on input "checkbox" at bounding box center [121, 261] width 26 height 20
checkbox input "true"
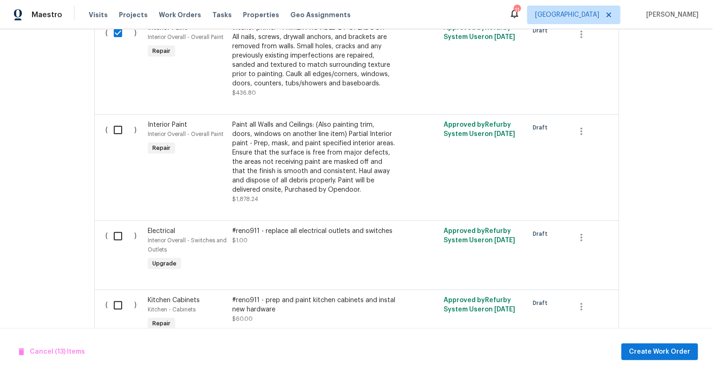
scroll to position [1367, 0]
click at [119, 119] on input "checkbox" at bounding box center [121, 129] width 26 height 20
checkbox input "true"
click at [117, 226] on input "checkbox" at bounding box center [121, 236] width 26 height 20
checkbox input "true"
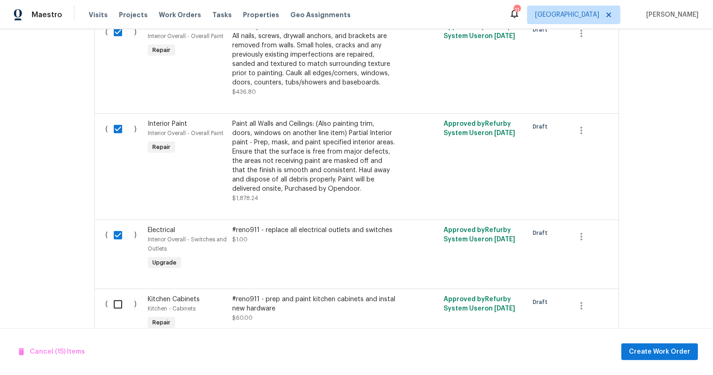
click at [117, 295] on input "checkbox" at bounding box center [121, 305] width 26 height 20
checkbox input "true"
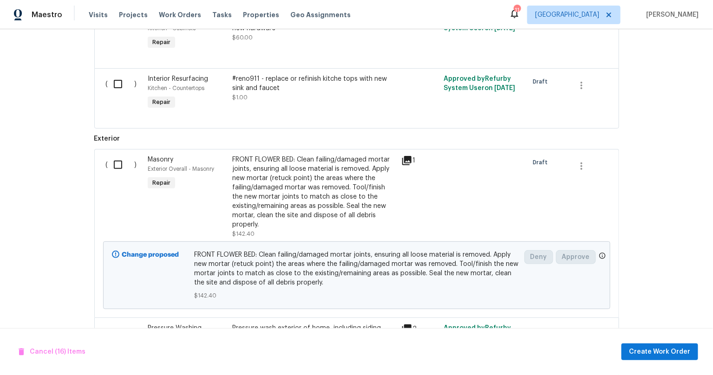
scroll to position [1649, 0]
click at [118, 78] on input "checkbox" at bounding box center [121, 83] width 26 height 20
checkbox input "true"
click at [118, 154] on input "checkbox" at bounding box center [121, 164] width 26 height 20
checkbox input "true"
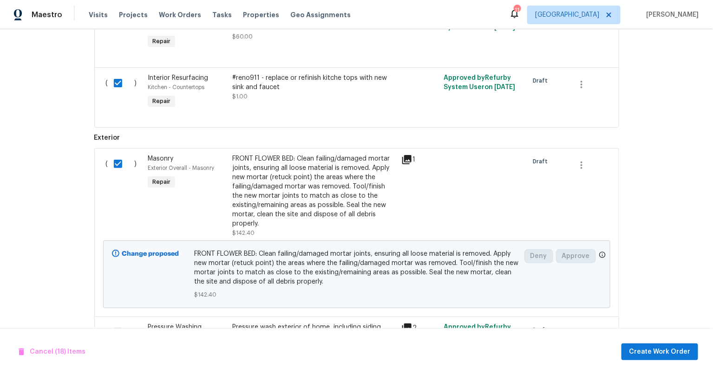
scroll to position [1702, 0]
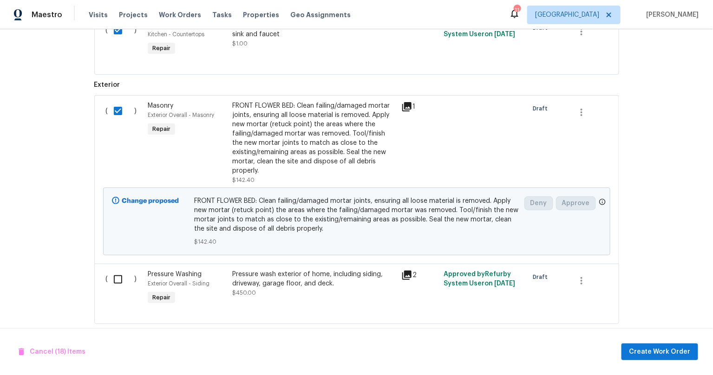
click at [118, 270] on input "checkbox" at bounding box center [121, 280] width 26 height 20
checkbox input "true"
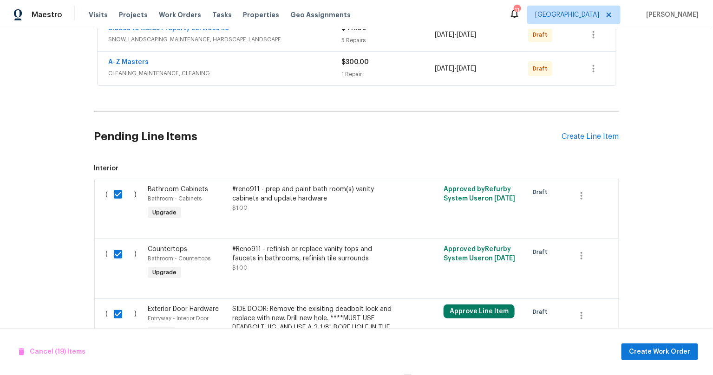
scroll to position [0, 0]
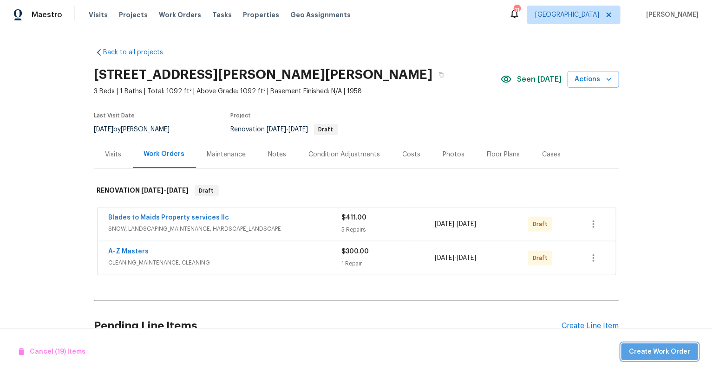
click at [684, 352] on span "Create Work Order" at bounding box center [660, 353] width 62 height 12
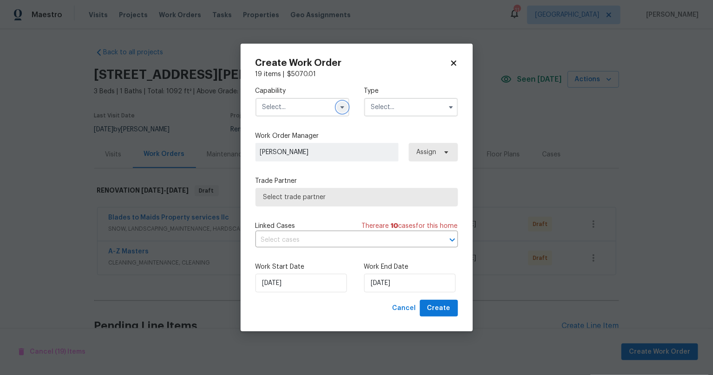
click at [343, 107] on icon "button" at bounding box center [342, 107] width 4 height 2
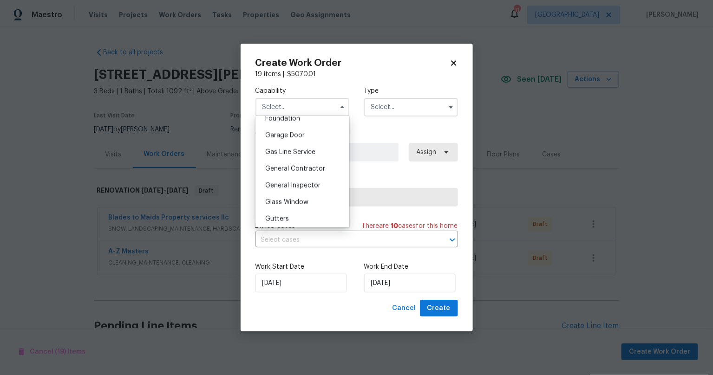
scroll to position [408, 0]
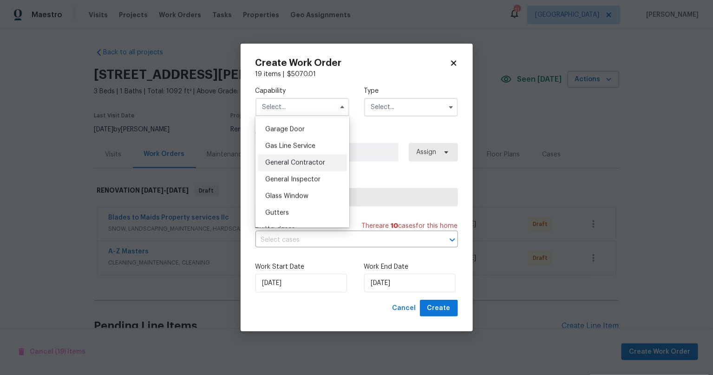
click at [291, 163] on span "General Contractor" at bounding box center [295, 163] width 60 height 7
type input "General Contractor"
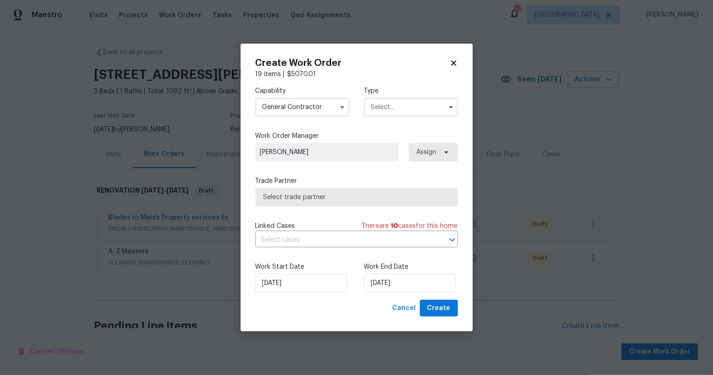
click at [424, 104] on input "text" at bounding box center [411, 107] width 94 height 19
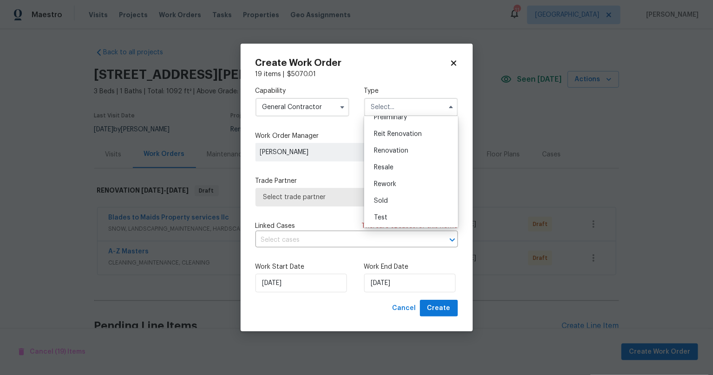
scroll to position [211, 0]
click at [394, 153] on div "Renovation" at bounding box center [411, 150] width 89 height 17
type input "Renovation"
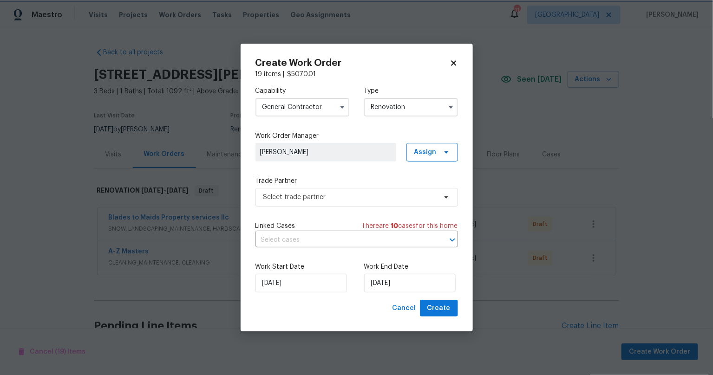
scroll to position [0, 0]
click at [306, 198] on span "Select trade partner" at bounding box center [349, 197] width 173 height 9
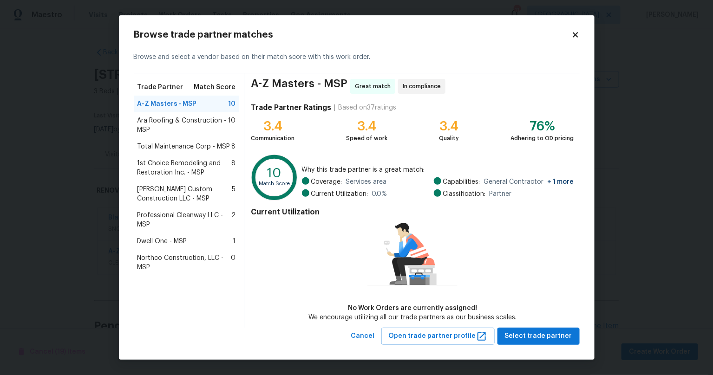
click at [176, 172] on span "1st Choice Remodeling and Restoration Inc. - MSP" at bounding box center [185, 168] width 94 height 19
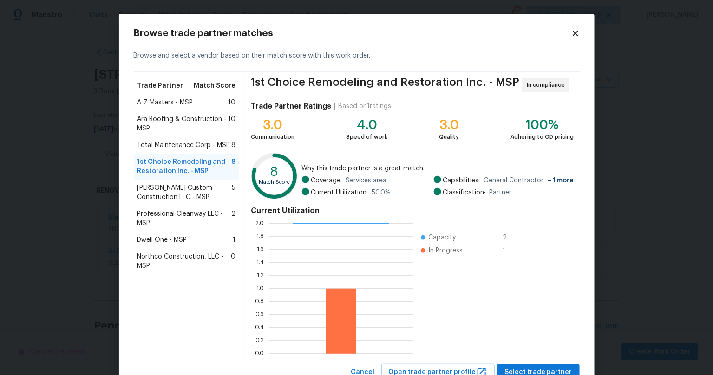
scroll to position [34, 0]
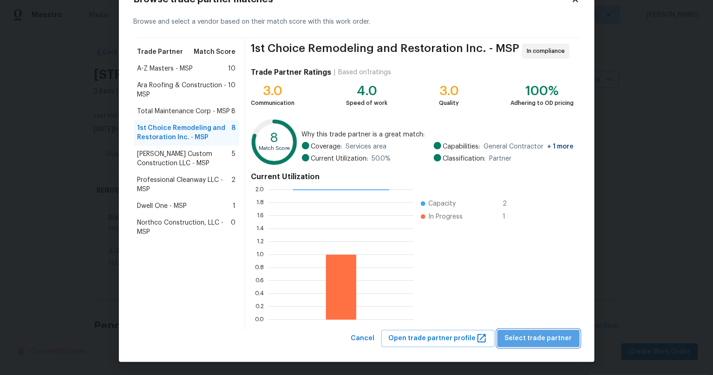
click at [555, 337] on span "Select trade partner" at bounding box center [538, 339] width 67 height 12
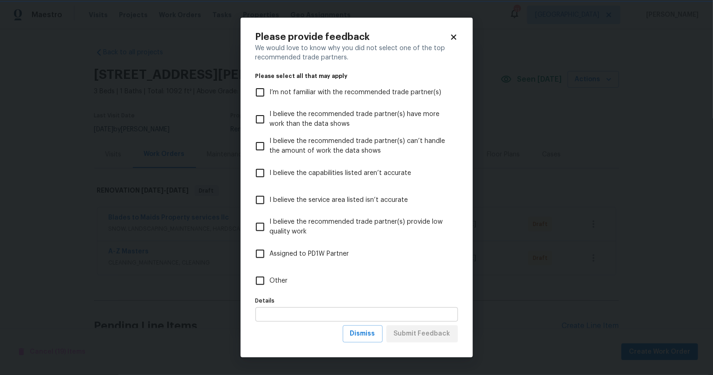
scroll to position [0, 0]
click at [261, 273] on input "Other" at bounding box center [260, 281] width 20 height 20
checkbox input "true"
click at [435, 335] on span "Submit Feedback" at bounding box center [422, 335] width 57 height 12
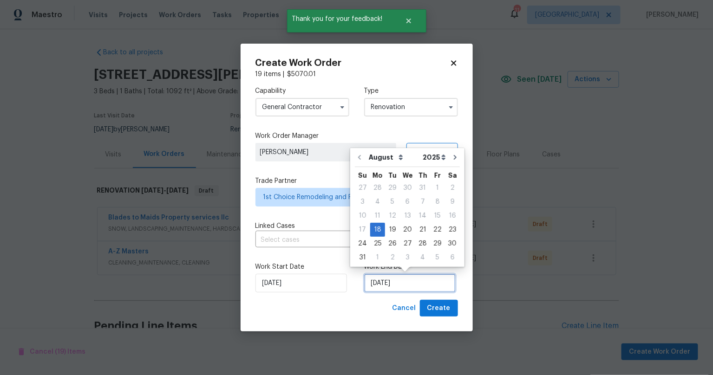
click at [421, 283] on input "[DATE]" at bounding box center [410, 283] width 92 height 19
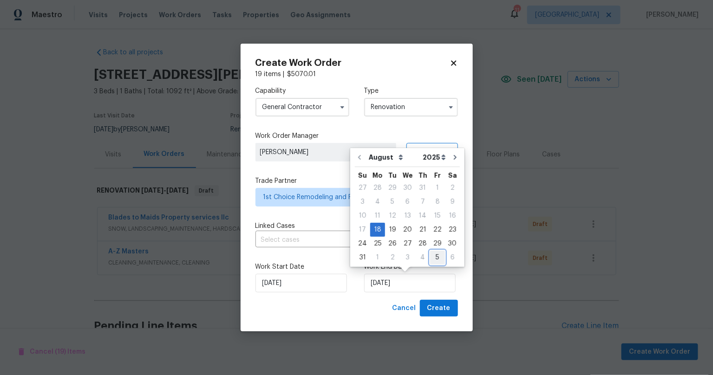
click at [431, 254] on div "5" at bounding box center [437, 257] width 15 height 13
type input "[DATE]"
select select "8"
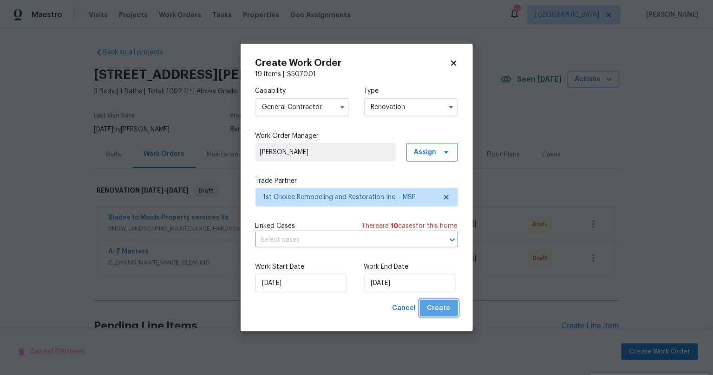
click at [447, 308] on span "Create" at bounding box center [439, 309] width 23 height 12
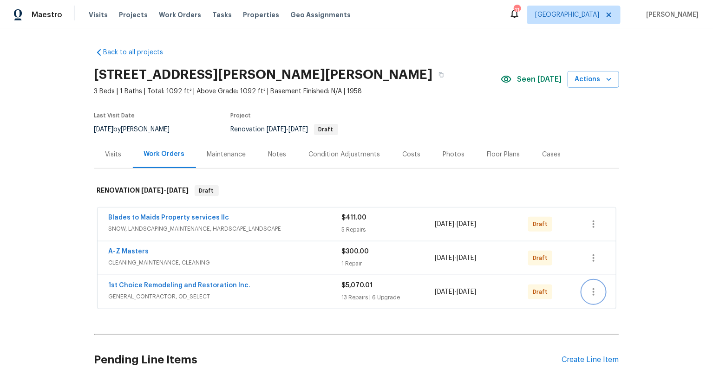
click at [595, 294] on icon "button" at bounding box center [593, 292] width 11 height 11
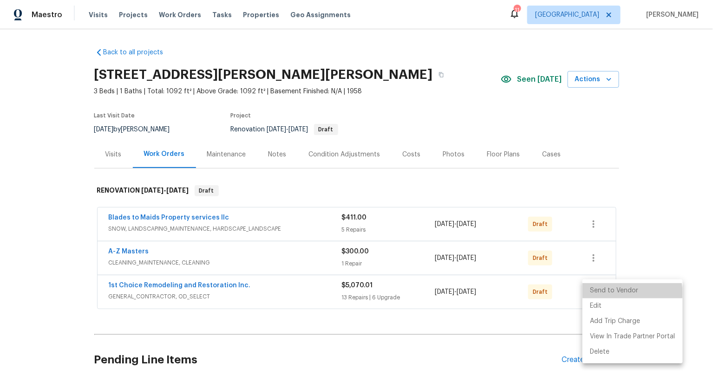
click at [624, 293] on li "Send to Vendor" at bounding box center [633, 290] width 100 height 15
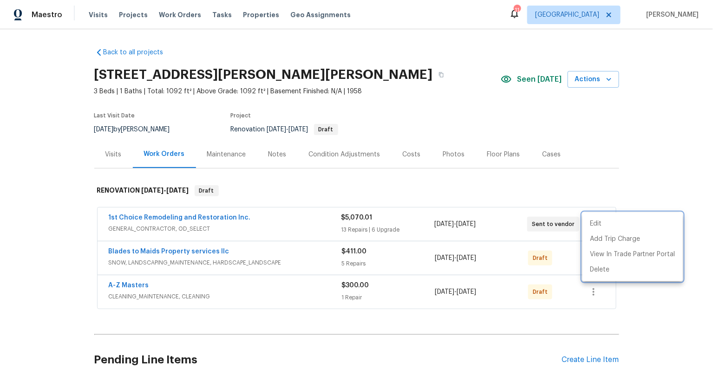
click at [27, 242] on div at bounding box center [356, 187] width 713 height 375
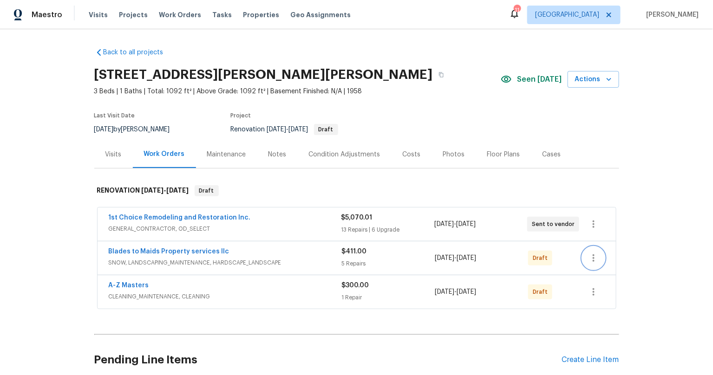
click at [595, 257] on icon "button" at bounding box center [593, 258] width 11 height 11
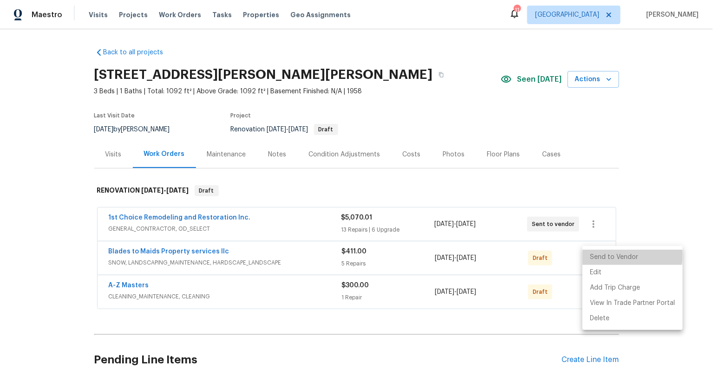
click at [602, 255] on li "Send to Vendor" at bounding box center [633, 257] width 100 height 15
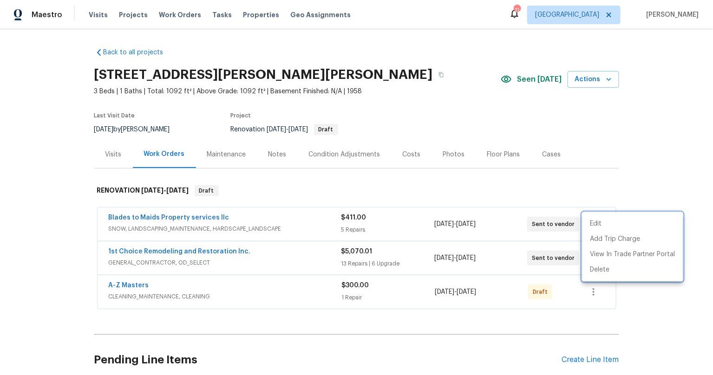
click at [596, 293] on div at bounding box center [356, 187] width 713 height 375
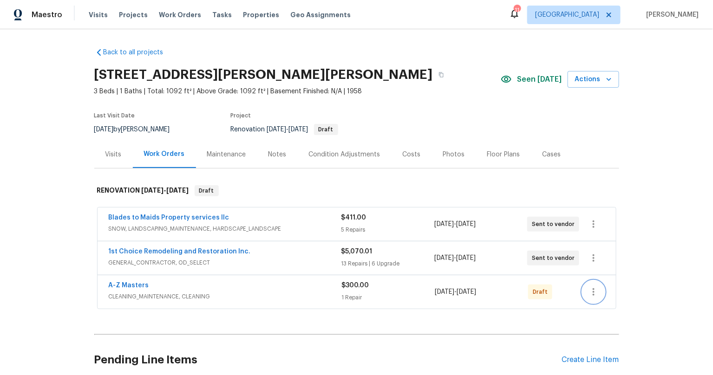
click at [594, 289] on icon "button" at bounding box center [593, 292] width 11 height 11
click at [600, 288] on li "Send to Vendor" at bounding box center [633, 290] width 100 height 15
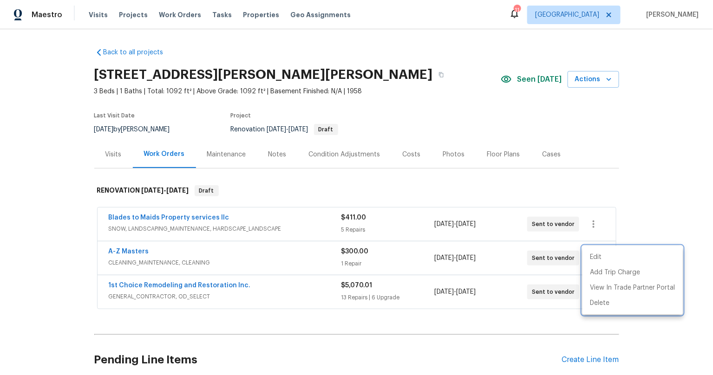
click at [73, 226] on div at bounding box center [356, 187] width 713 height 375
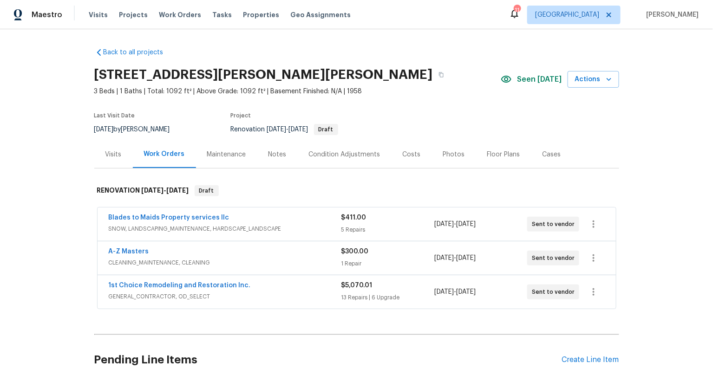
click at [116, 152] on div "Visits" at bounding box center [113, 154] width 16 height 9
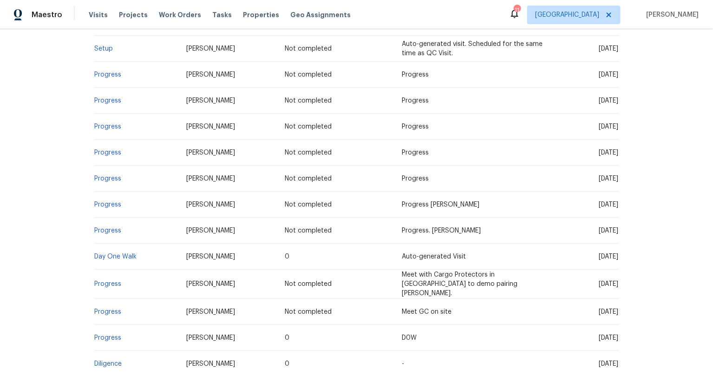
scroll to position [230, 0]
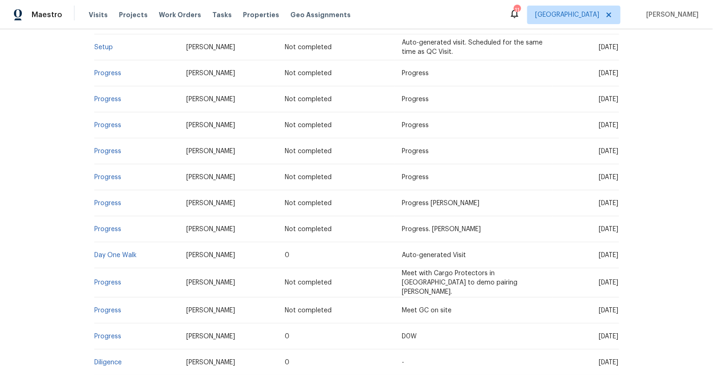
click at [599, 230] on span "[DATE]" at bounding box center [609, 229] width 20 height 7
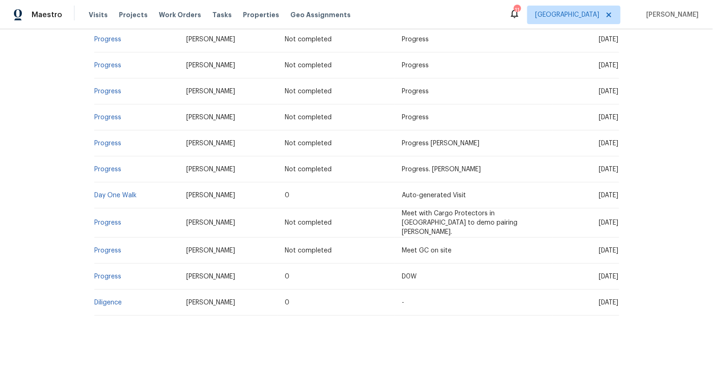
scroll to position [0, 0]
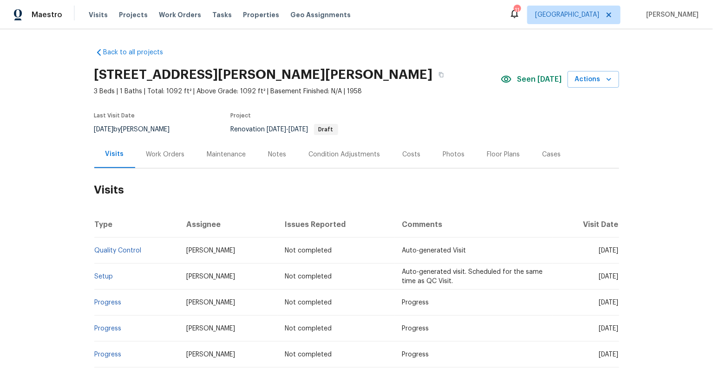
click at [171, 155] on div "Work Orders" at bounding box center [165, 154] width 39 height 9
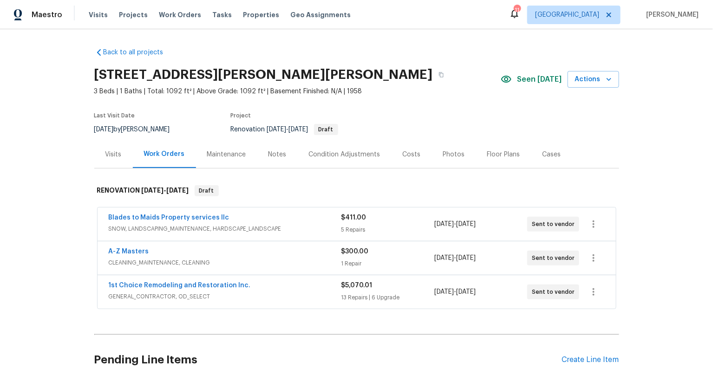
click at [85, 272] on div "Back to all projects [STREET_ADDRESS][PERSON_NAME][PERSON_NAME] 3 Beds | 1 Bath…" at bounding box center [356, 202] width 713 height 346
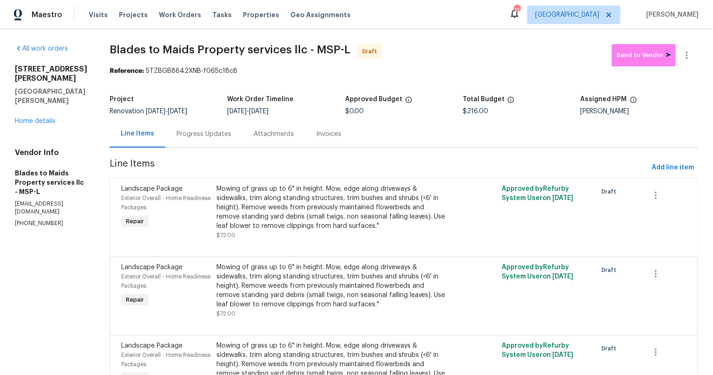
click at [32, 258] on section "All work orders 1426 Burr St St. Paul, MN 55130 Home details Vendor Info Blades…" at bounding box center [51, 235] width 72 height 382
click at [45, 118] on link "Home details" at bounding box center [35, 121] width 40 height 7
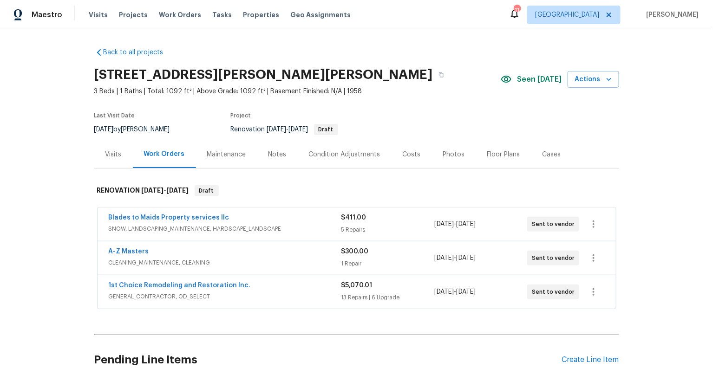
click at [47, 170] on div "Back to all projects 1426 Burr St, St. Paul, MN 55130 3 Beds | 1 Baths | Total:…" at bounding box center [356, 202] width 713 height 346
click at [49, 171] on div "Back to all projects 1426 Burr St, St. Paul, MN 55130 3 Beds | 1 Baths | Total:…" at bounding box center [356, 202] width 713 height 346
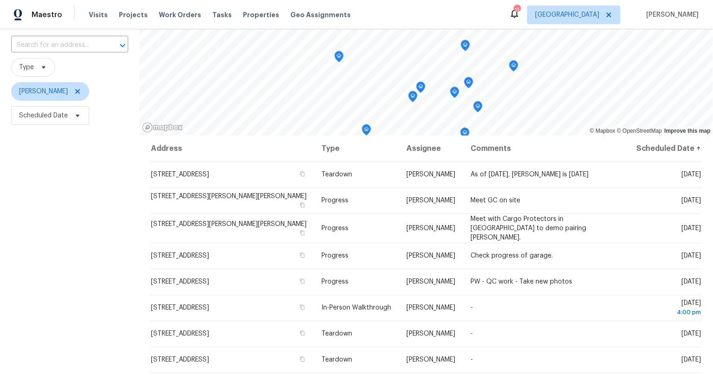
scroll to position [121, 0]
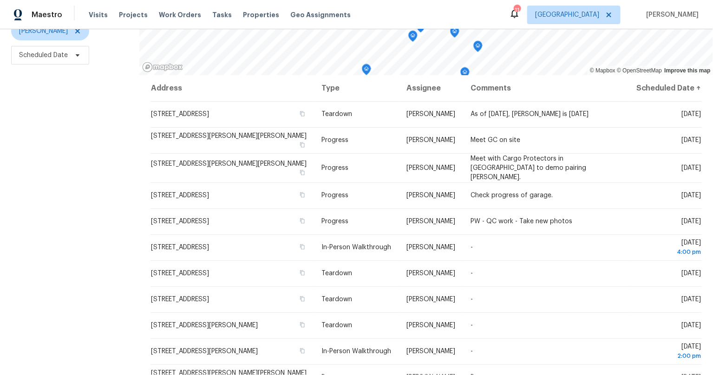
click at [81, 250] on div "Filters Reset ​ Type [PERSON_NAME] Scheduled Date" at bounding box center [69, 156] width 139 height 440
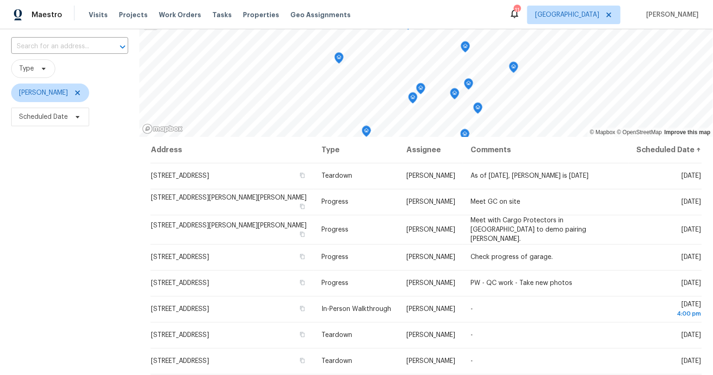
scroll to position [0, 0]
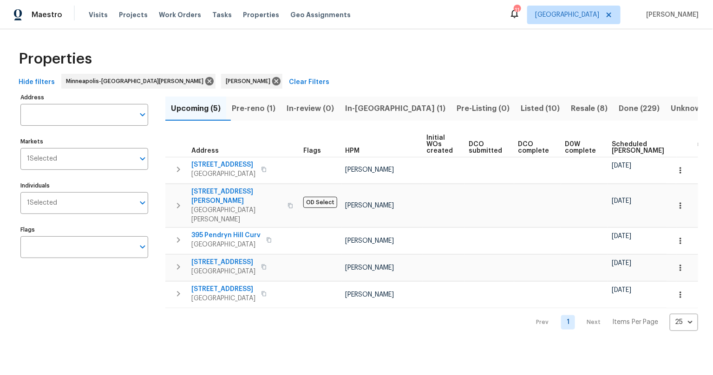
click at [623, 144] on span "Scheduled COE" at bounding box center [638, 147] width 53 height 13
click at [271, 80] on icon at bounding box center [276, 81] width 10 height 10
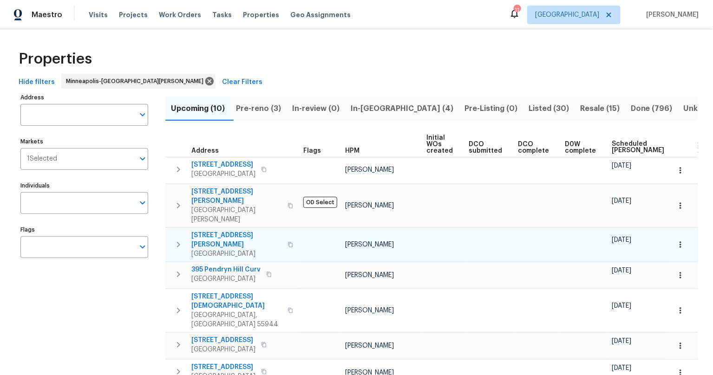
click at [285, 234] on button "button" at bounding box center [290, 245] width 11 height 22
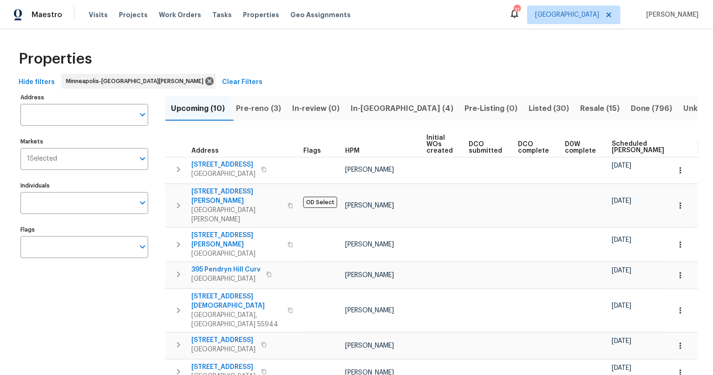
click at [272, 108] on span "Pre-reno (3)" at bounding box center [258, 108] width 45 height 13
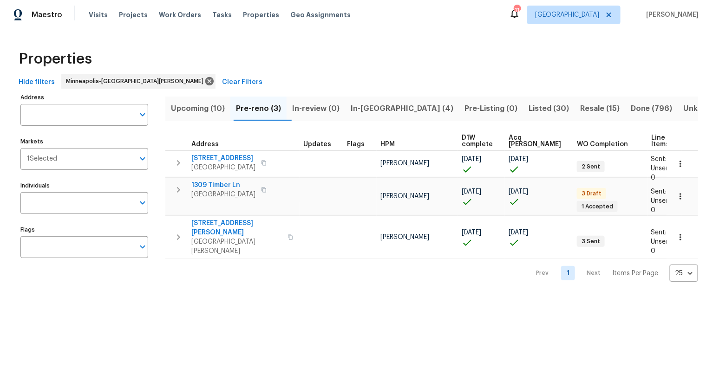
click at [383, 109] on span "In-reno (4)" at bounding box center [402, 108] width 103 height 13
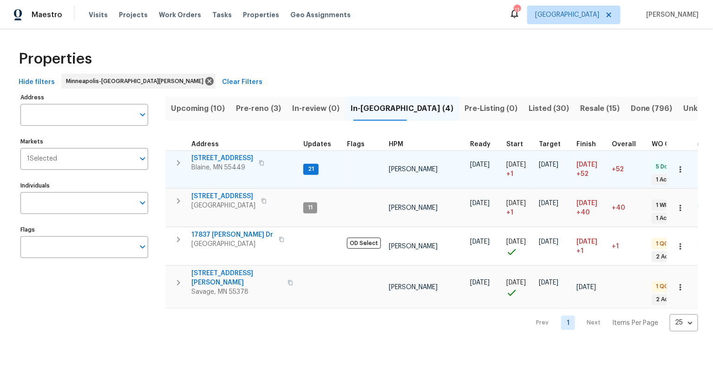
click at [178, 162] on icon "button" at bounding box center [178, 163] width 11 height 11
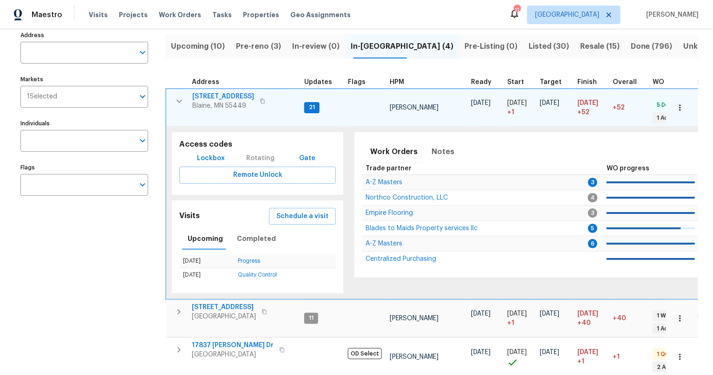
click at [179, 99] on icon "button" at bounding box center [179, 101] width 11 height 11
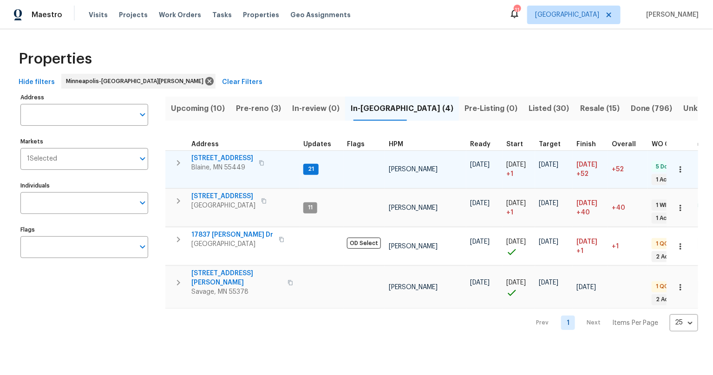
click at [145, 322] on div "Address Address Markets 1 Selected Markets Individuals Individuals Flags Flags" at bounding box center [89, 211] width 139 height 241
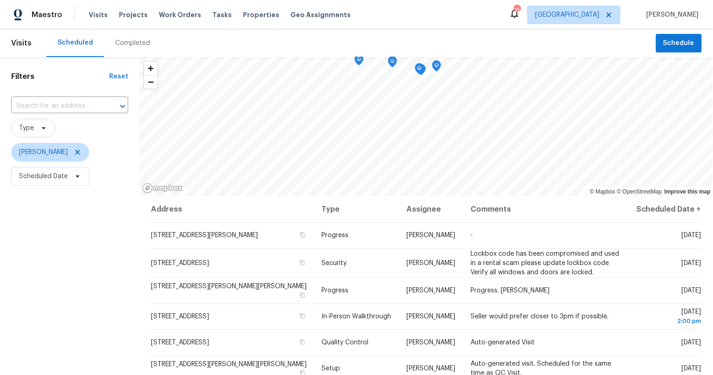
click at [82, 279] on div "Filters Reset ​ Type [PERSON_NAME] Scheduled Date" at bounding box center [69, 277] width 139 height 440
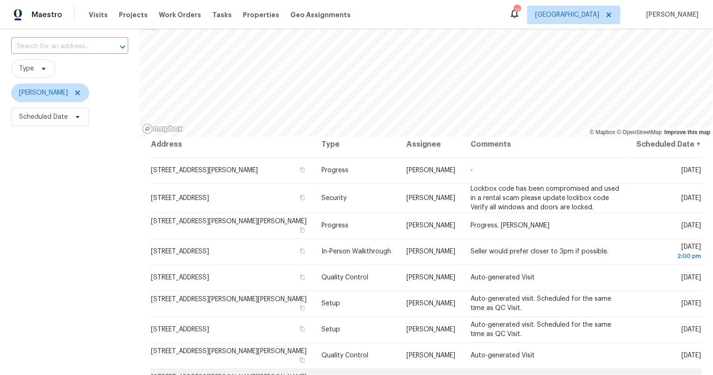
scroll to position [3, 0]
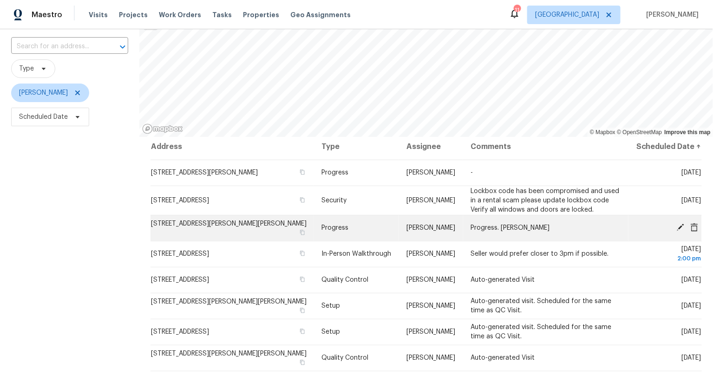
click at [693, 227] on icon at bounding box center [695, 228] width 8 height 8
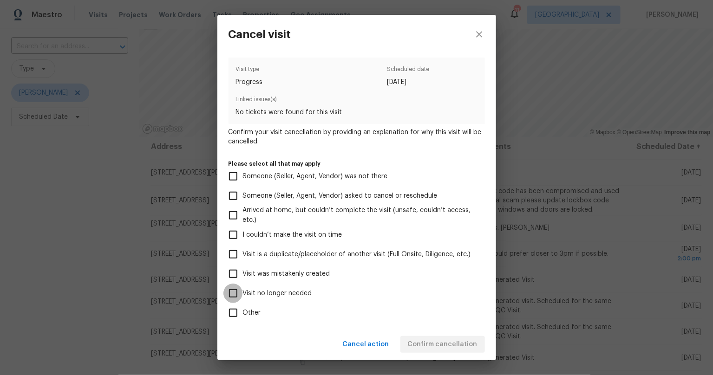
click at [234, 286] on input "Visit no longer needed" at bounding box center [234, 294] width 20 height 20
checkbox input "true"
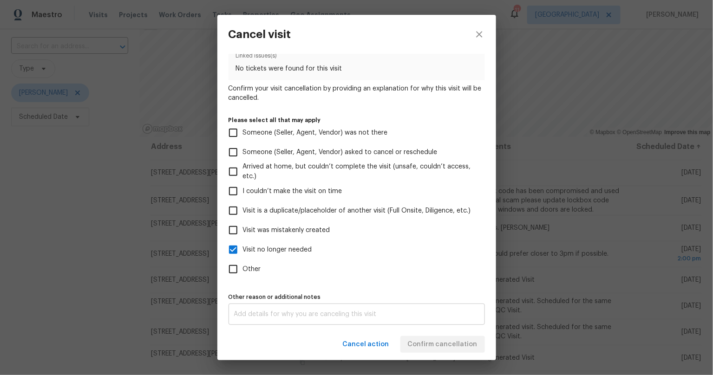
click at [339, 308] on div "x Other reason or additional notes" at bounding box center [357, 314] width 257 height 21
click at [228, 268] on input "Other" at bounding box center [234, 270] width 20 height 20
checkbox input "true"
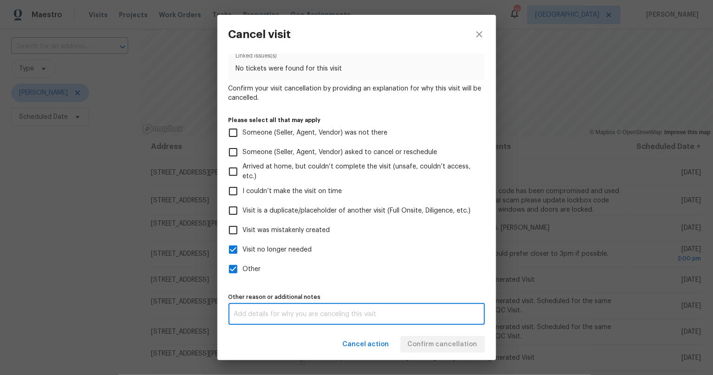
click at [357, 316] on textarea at bounding box center [356, 314] width 245 height 7
click at [307, 253] on span "Visit no longer needed" at bounding box center [277, 250] width 69 height 10
click at [243, 253] on input "Visit no longer needed" at bounding box center [234, 250] width 20 height 20
checkbox input "false"
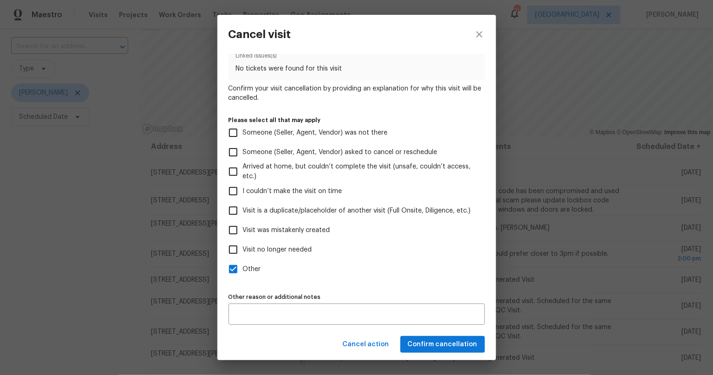
click at [230, 269] on input "Other" at bounding box center [234, 270] width 20 height 20
checkbox input "false"
click at [230, 252] on input "Visit no longer needed" at bounding box center [234, 250] width 20 height 20
checkbox input "true"
click at [451, 349] on span "Confirm cancellation" at bounding box center [443, 345] width 70 height 12
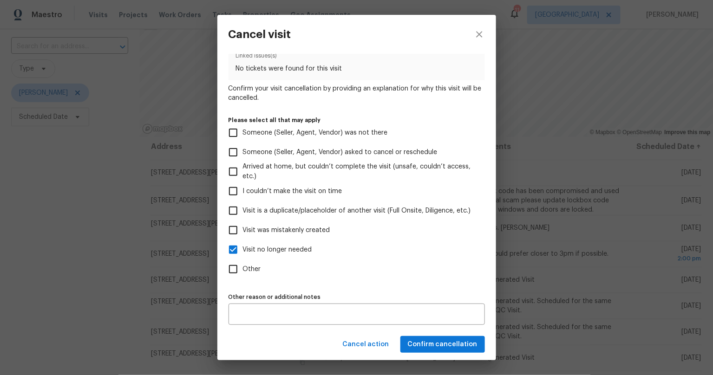
scroll to position [0, 0]
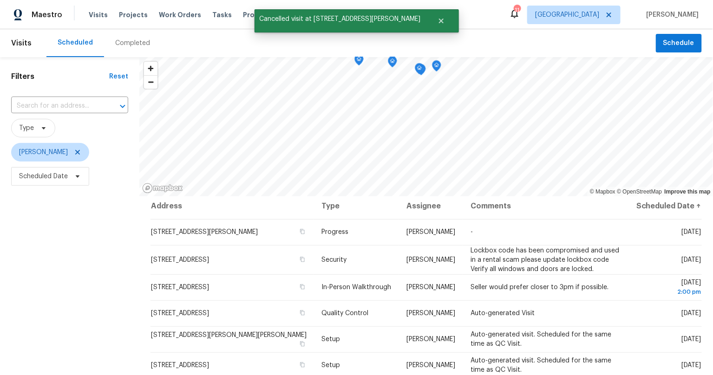
click at [89, 330] on div "Filters Reset ​ Type [PERSON_NAME] Scheduled Date" at bounding box center [69, 277] width 139 height 440
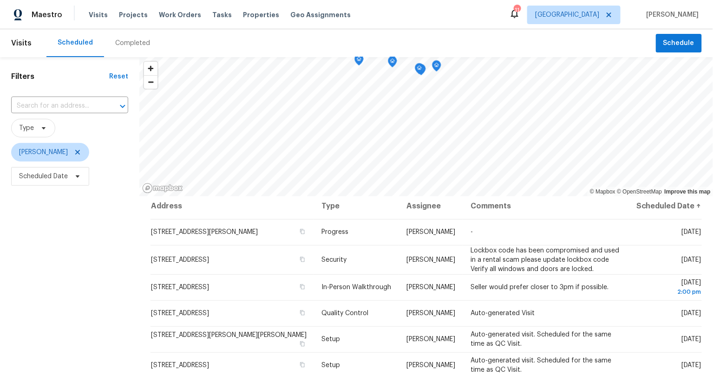
click at [91, 245] on div "Filters Reset ​ Type [PERSON_NAME] Scheduled Date" at bounding box center [69, 277] width 139 height 440
